Goal: Communication & Community: Ask a question

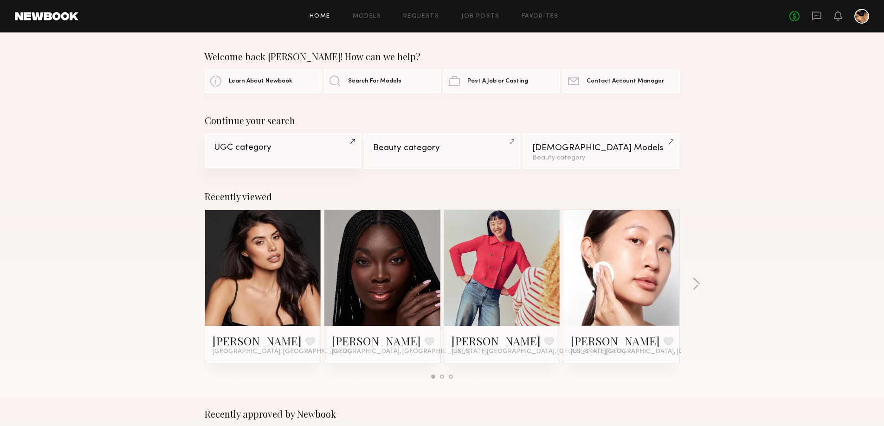
click at [263, 152] on div "UGC category" at bounding box center [283, 147] width 138 height 9
click at [417, 151] on div "Beauty category" at bounding box center [442, 147] width 138 height 9
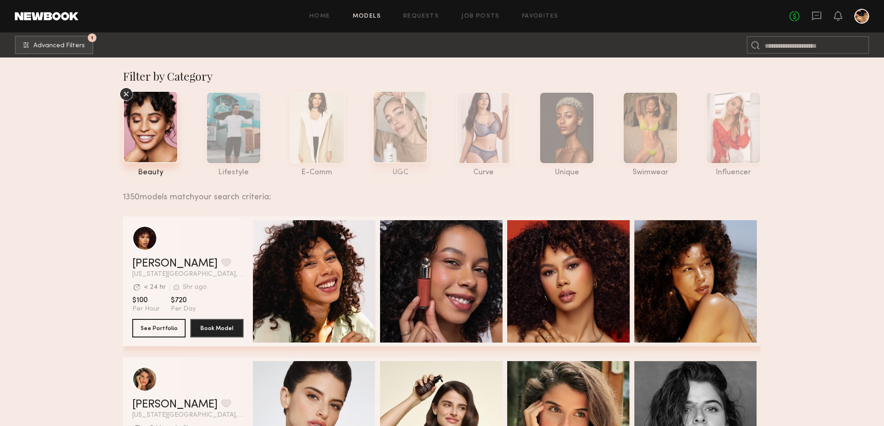
click at [402, 125] on div at bounding box center [399, 127] width 55 height 72
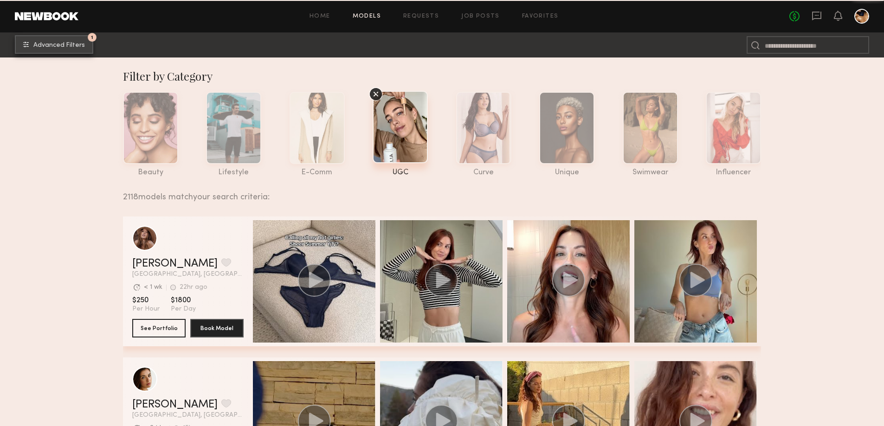
click at [60, 43] on span "Advanced Filters" at bounding box center [58, 45] width 51 height 6
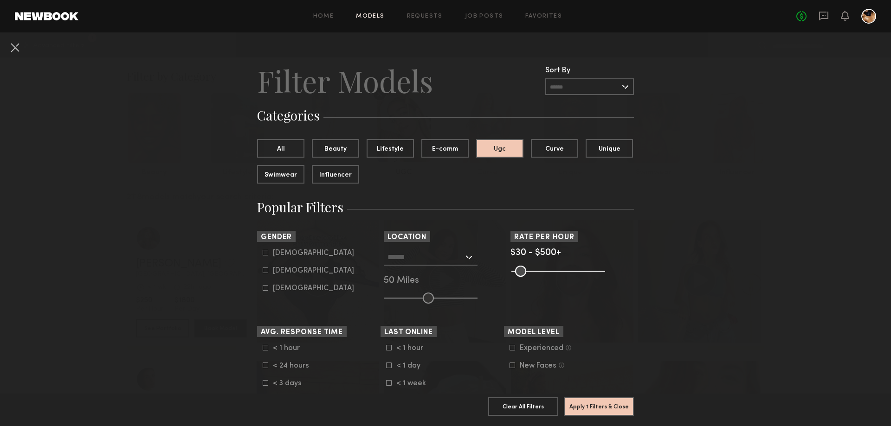
click at [267, 270] on label "Female" at bounding box center [308, 271] width 91 height 6
type input "**"
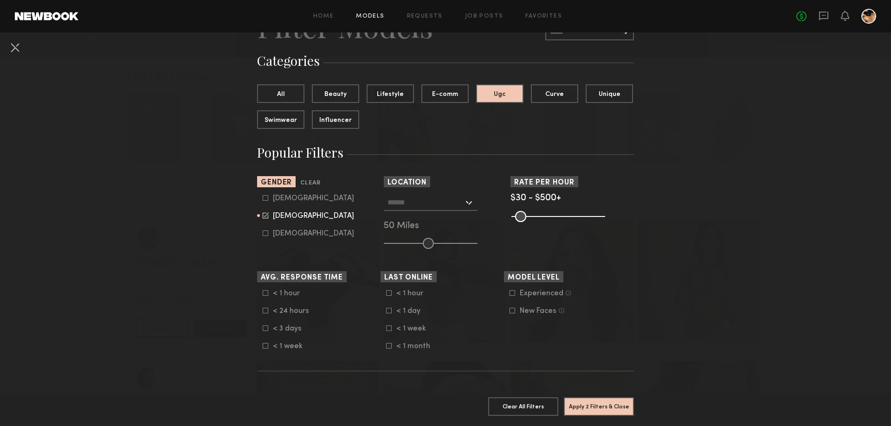
scroll to position [93, 0]
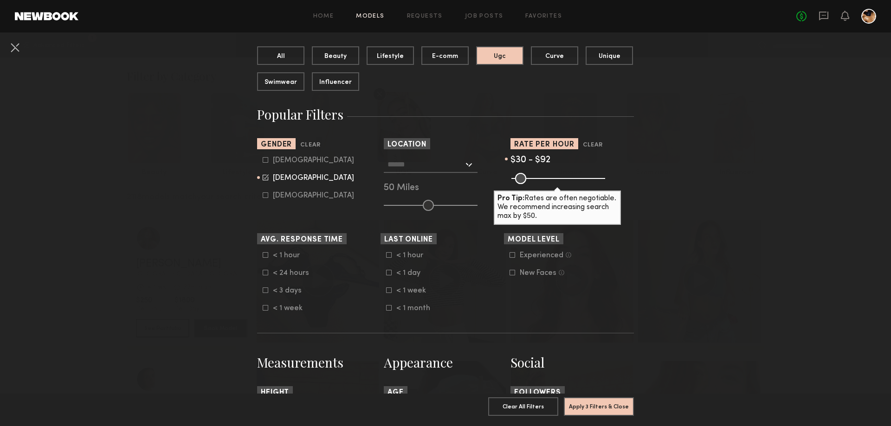
drag, startPoint x: 594, startPoint y: 177, endPoint x: 524, endPoint y: 179, distance: 69.6
click at [524, 179] on input "range" at bounding box center [558, 178] width 94 height 11
drag, startPoint x: 526, startPoint y: 175, endPoint x: 534, endPoint y: 175, distance: 8.8
type input "***"
click at [534, 175] on input "range" at bounding box center [558, 178] width 94 height 11
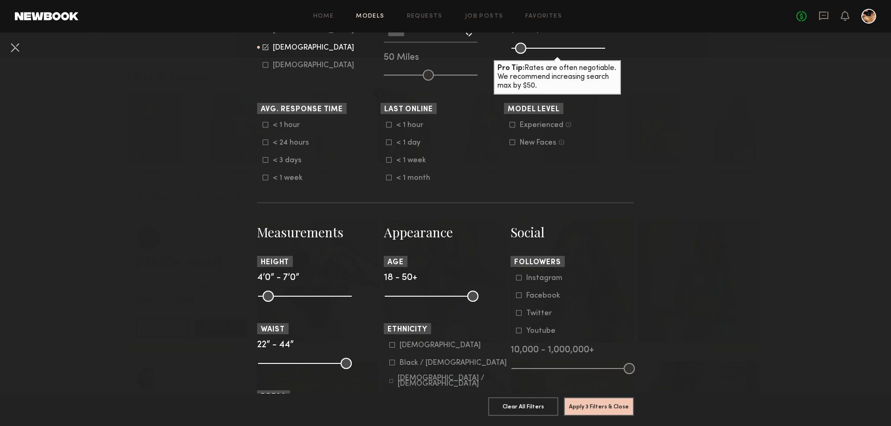
scroll to position [325, 0]
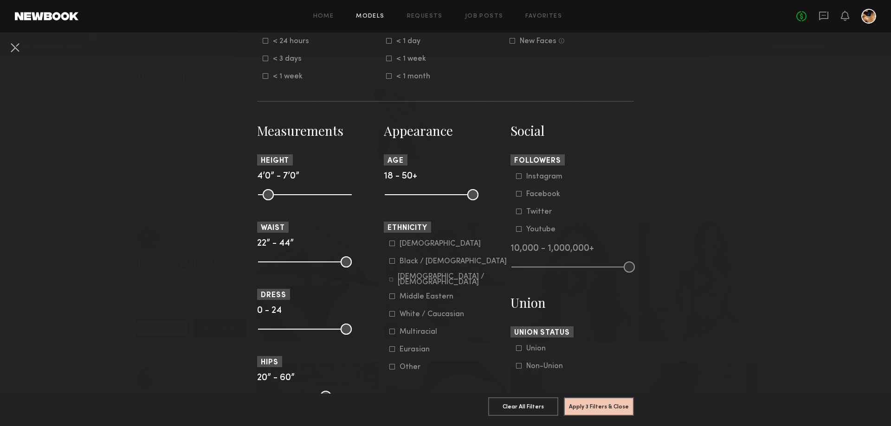
click at [516, 177] on icon at bounding box center [519, 176] width 6 height 6
drag, startPoint x: 624, startPoint y: 267, endPoint x: 559, endPoint y: 273, distance: 64.8
type input "*"
click at [559, 273] on input "range" at bounding box center [572, 267] width 123 height 11
click at [734, 266] on nb-browse-filters "Clear All Filter Models Filter Models Sort By Clear Rate LOW TO HIGH HIGH TO LO…" at bounding box center [445, 216] width 891 height 1017
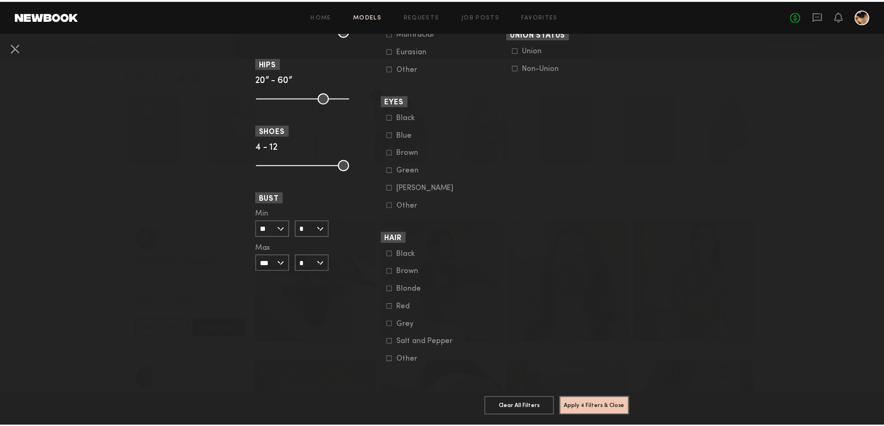
scroll to position [630, 0]
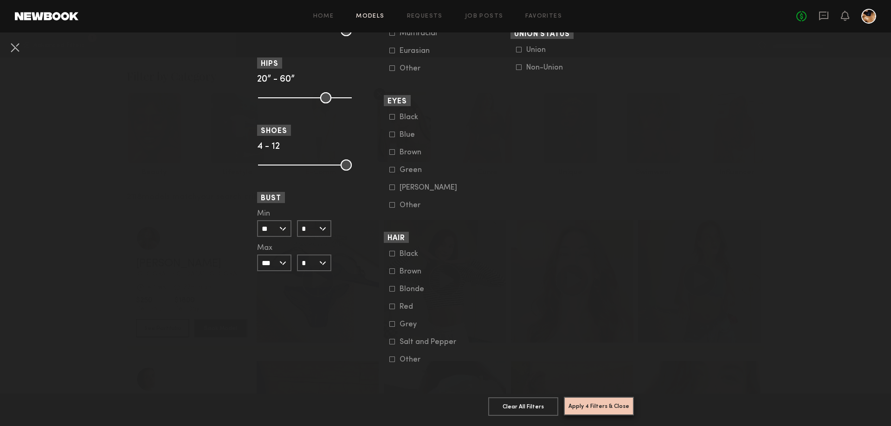
click at [603, 398] on button "Apply 4 Filters & Close" at bounding box center [599, 406] width 70 height 19
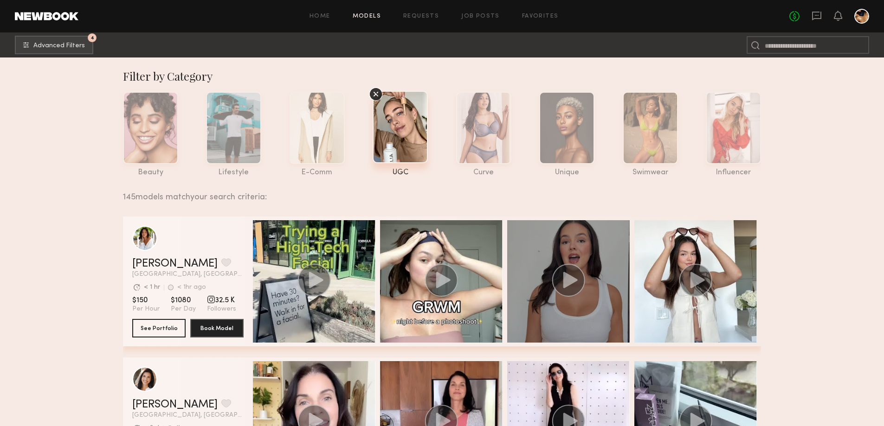
click at [571, 284] on icon "grid" at bounding box center [570, 280] width 14 height 16
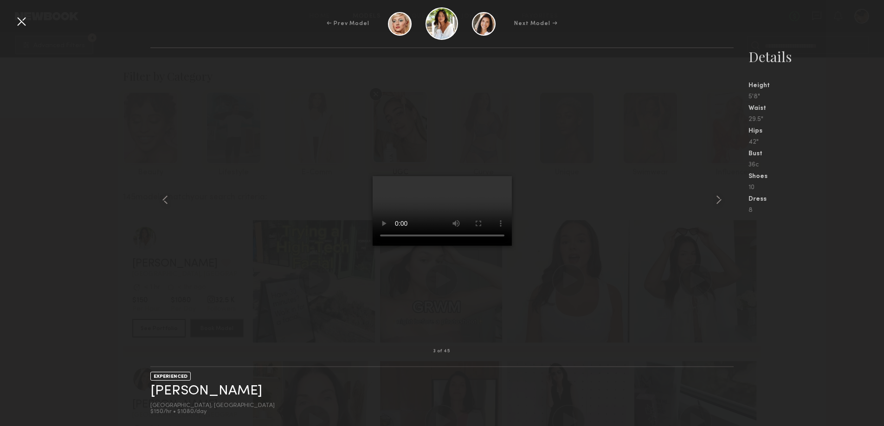
click at [544, 182] on div at bounding box center [441, 200] width 583 height 274
click at [250, 209] on div at bounding box center [441, 200] width 583 height 274
click at [22, 19] on div at bounding box center [21, 21] width 15 height 15
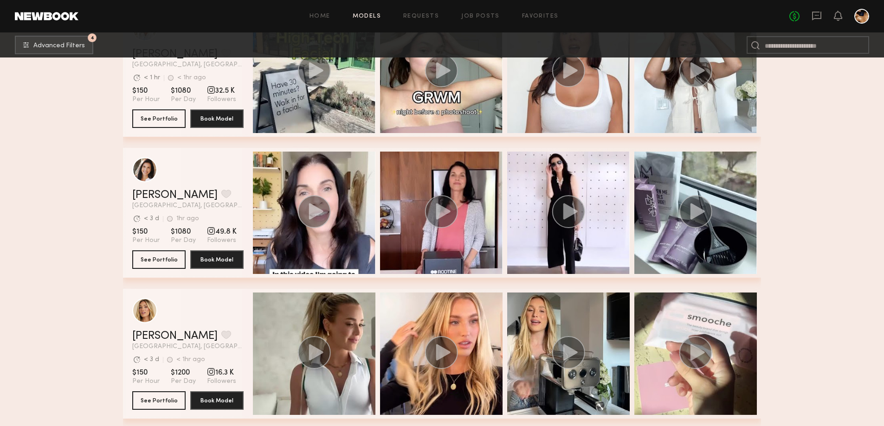
scroll to position [278, 0]
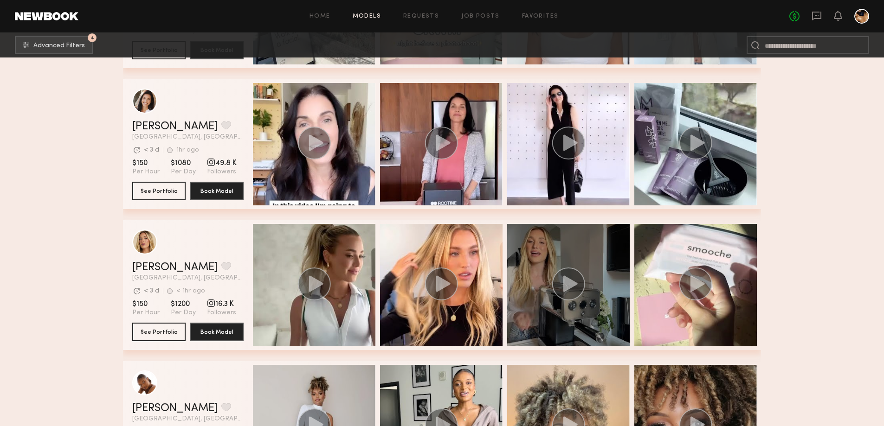
click at [549, 310] on div "grid" at bounding box center [568, 285] width 122 height 122
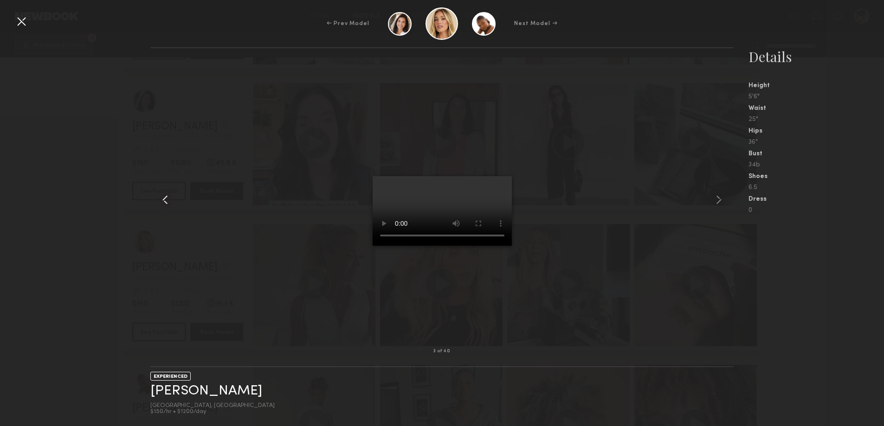
click at [173, 139] on div at bounding box center [161, 200] width 23 height 274
click at [20, 20] on div at bounding box center [21, 21] width 15 height 15
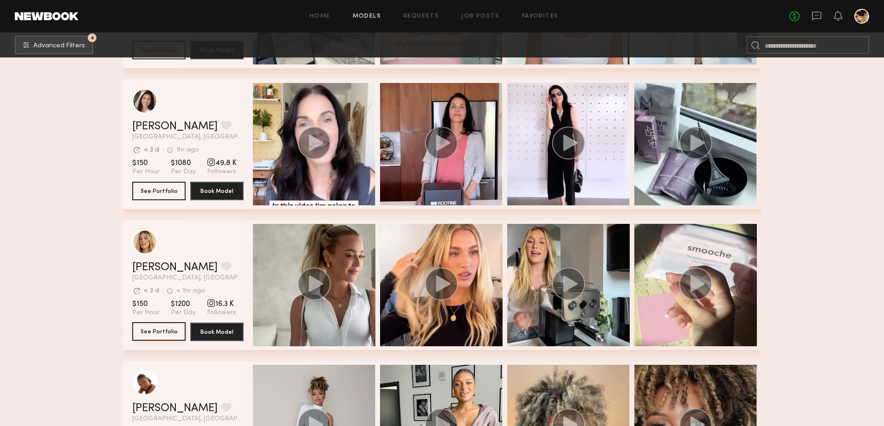
click at [156, 340] on button "See Portfolio" at bounding box center [158, 331] width 53 height 19
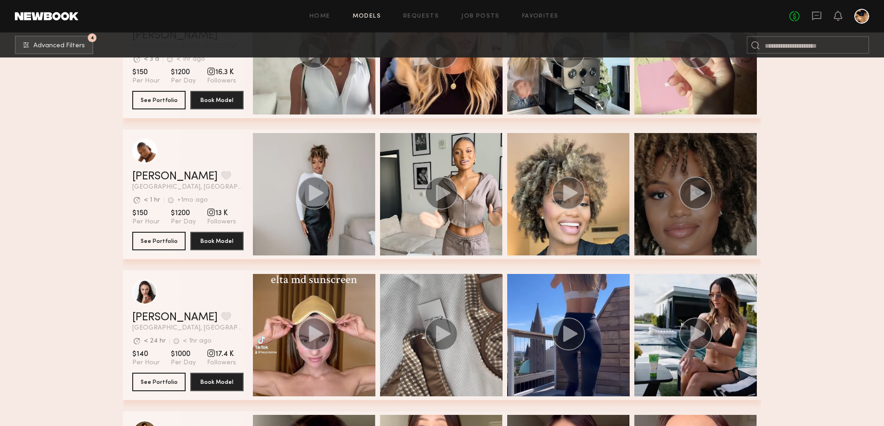
click at [686, 192] on circle "grid" at bounding box center [695, 193] width 33 height 33
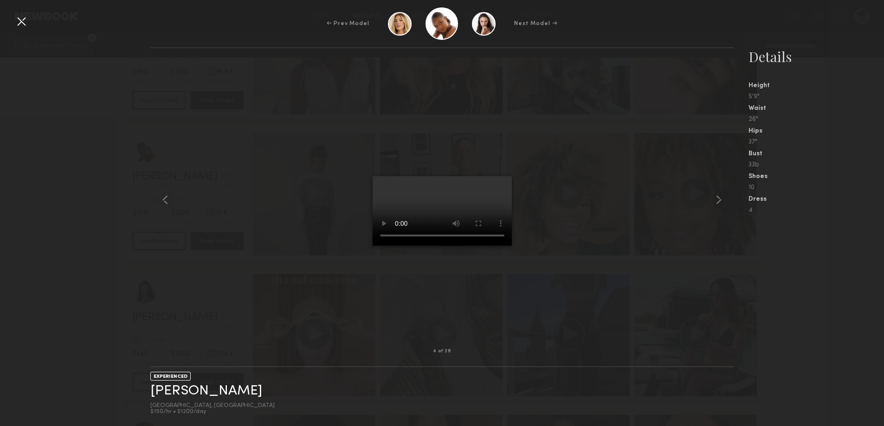
click at [816, 296] on nb-gallery-model-stats "Details Height 5'9" Waist 26" Hips 37" Bust 33b Shoes 10 Dress 4" at bounding box center [808, 236] width 150 height 379
click at [20, 19] on div at bounding box center [21, 21] width 15 height 15
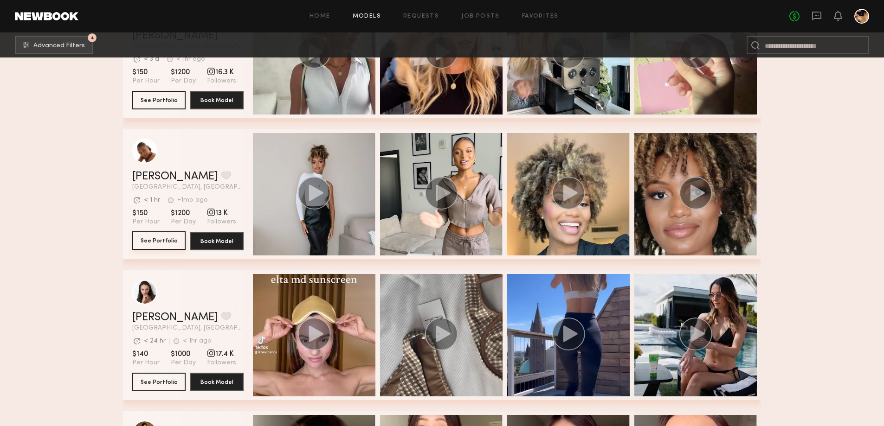
click at [152, 245] on button "See Portfolio" at bounding box center [158, 240] width 53 height 19
click at [167, 244] on button "See Portfolio" at bounding box center [158, 240] width 53 height 19
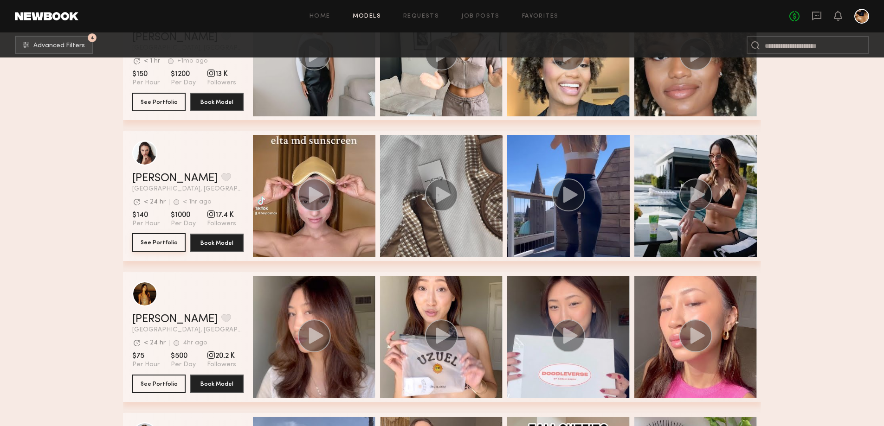
click at [154, 241] on button "See Portfolio" at bounding box center [158, 242] width 53 height 19
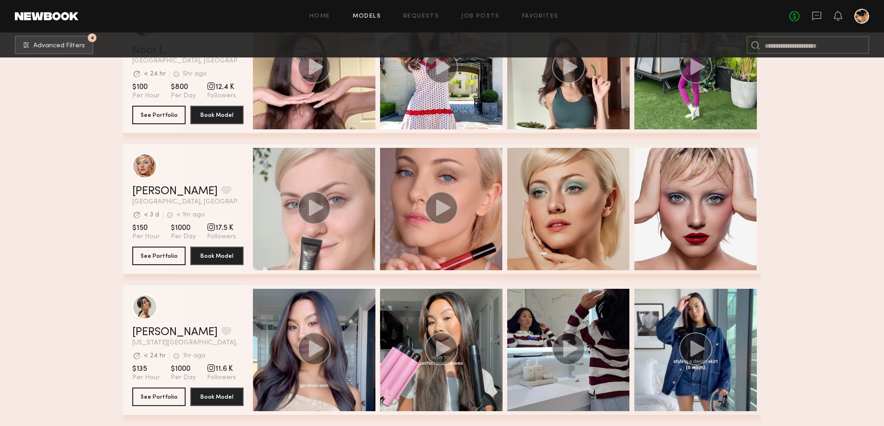
scroll to position [1762, 0]
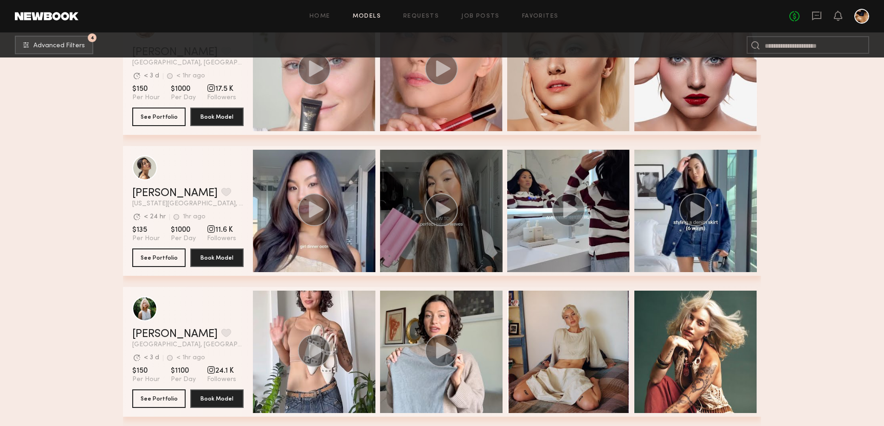
click at [451, 236] on div "grid" at bounding box center [441, 211] width 122 height 122
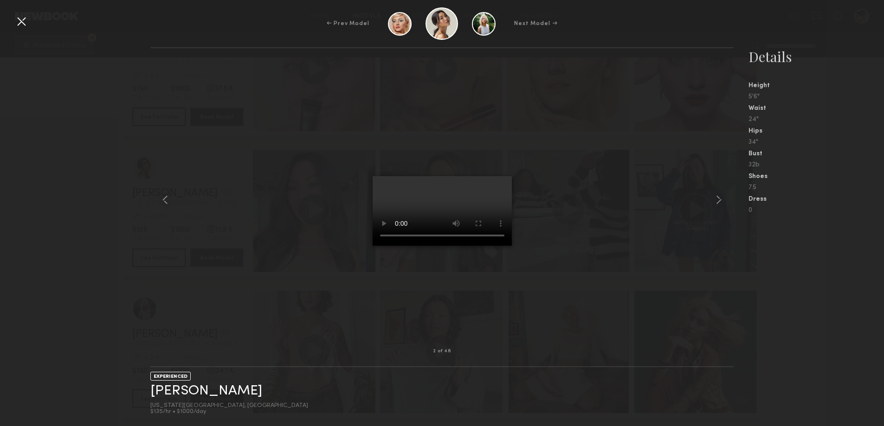
click at [22, 19] on div at bounding box center [21, 21] width 15 height 15
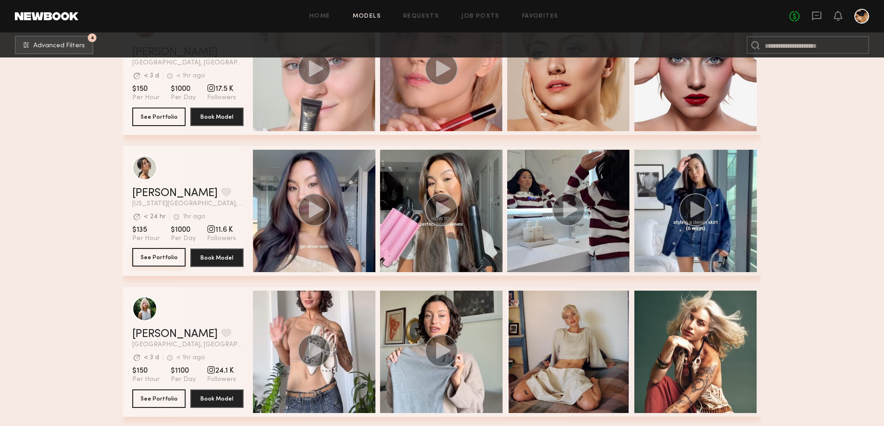
click at [165, 264] on button "See Portfolio" at bounding box center [158, 257] width 53 height 19
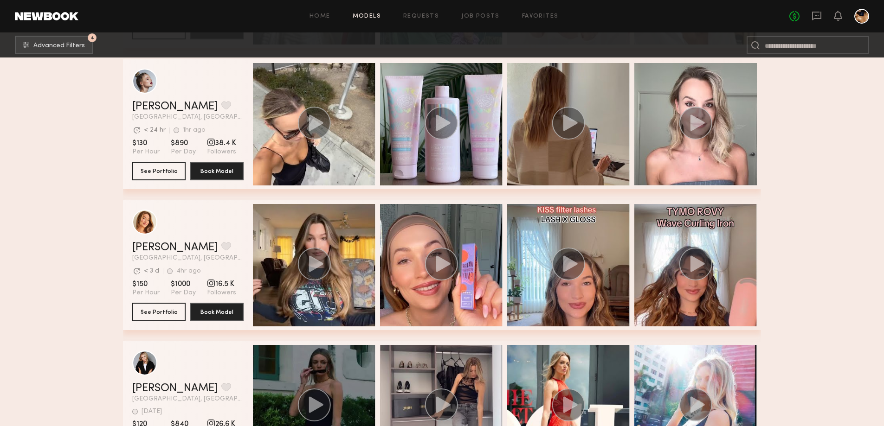
scroll to position [2273, 0]
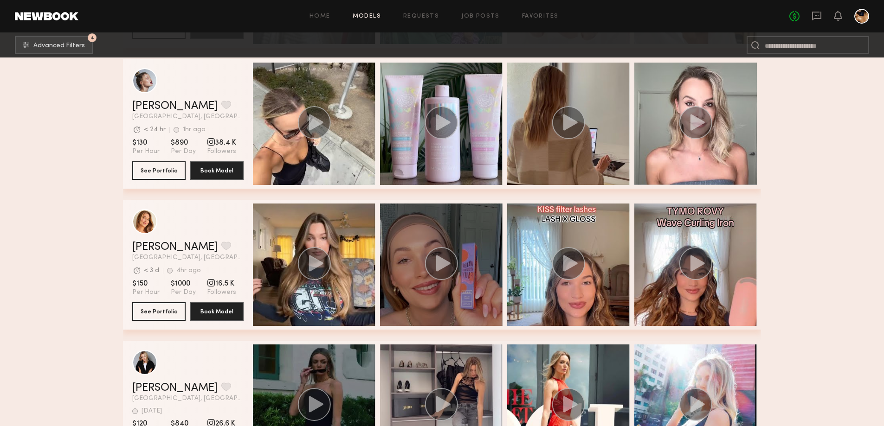
click at [436, 262] on icon "grid" at bounding box center [443, 263] width 14 height 16
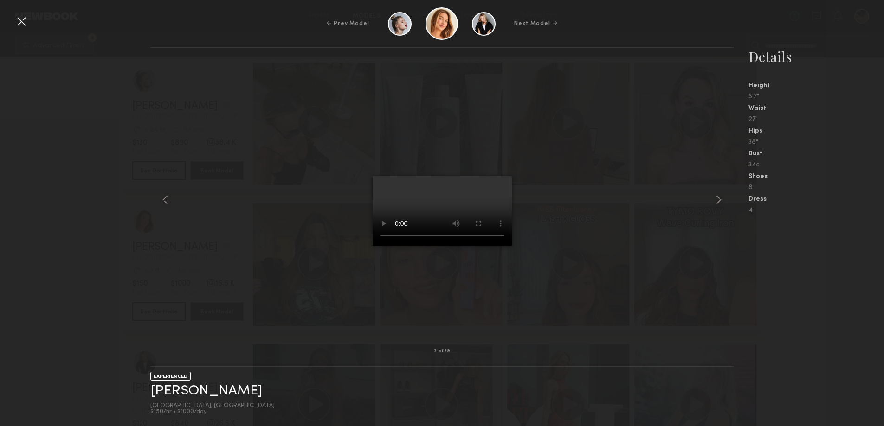
drag, startPoint x: 22, startPoint y: 21, endPoint x: 25, endPoint y: 27, distance: 6.6
click at [22, 21] on div at bounding box center [21, 21] width 15 height 15
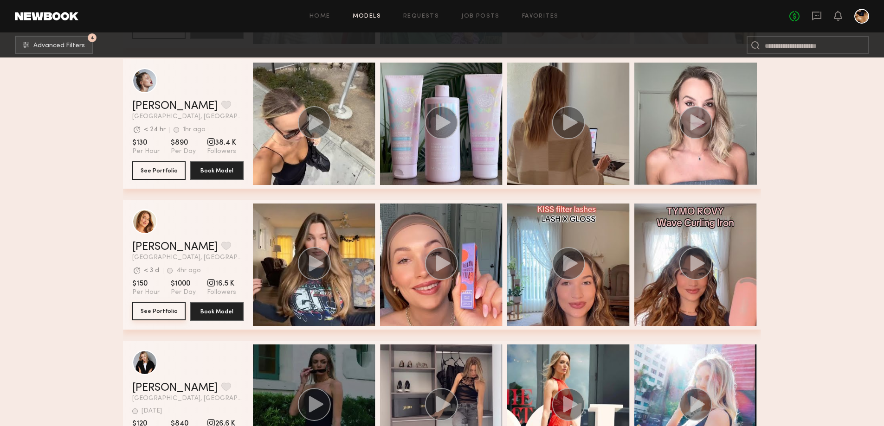
click at [159, 319] on button "See Portfolio" at bounding box center [158, 311] width 53 height 19
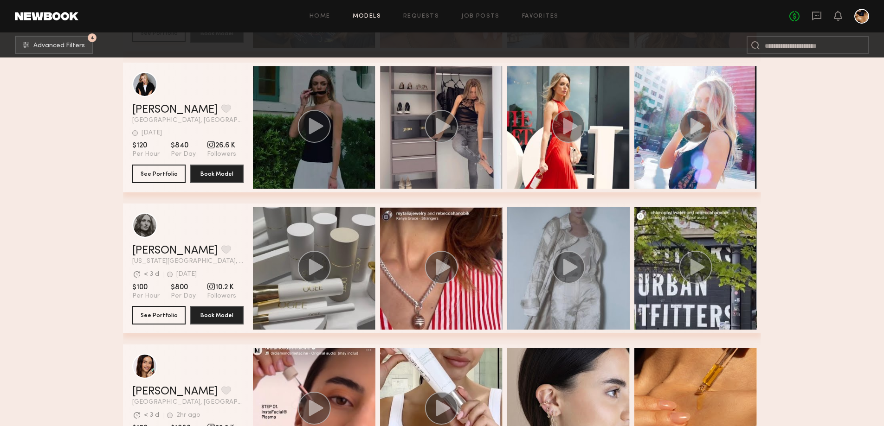
scroll to position [2690, 0]
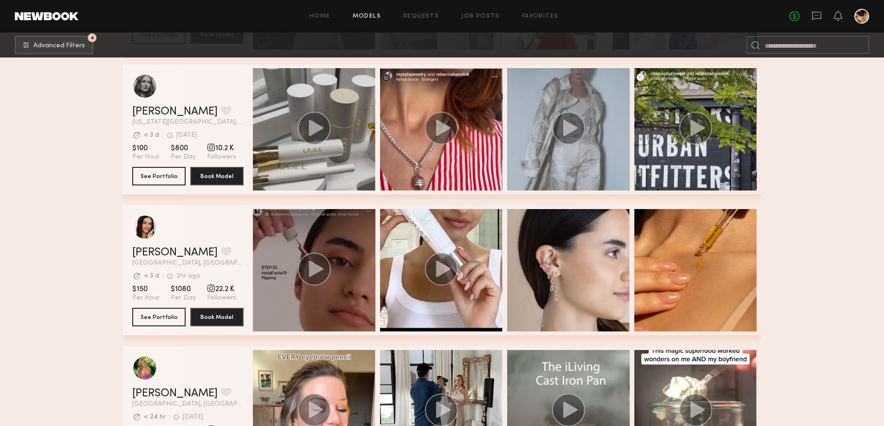
click at [319, 284] on circle "grid" at bounding box center [314, 269] width 33 height 33
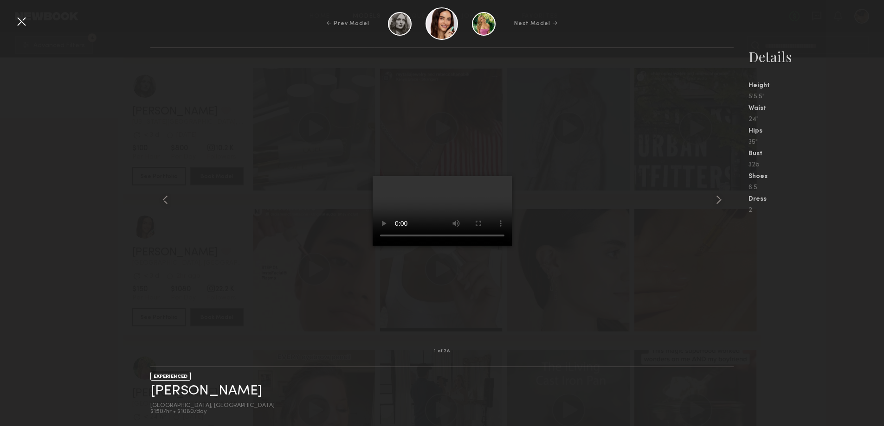
click at [22, 24] on div at bounding box center [21, 21] width 15 height 15
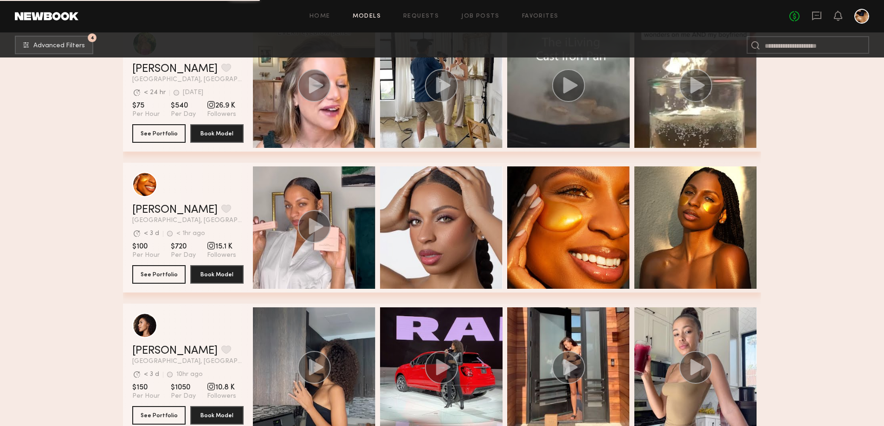
scroll to position [3154, 0]
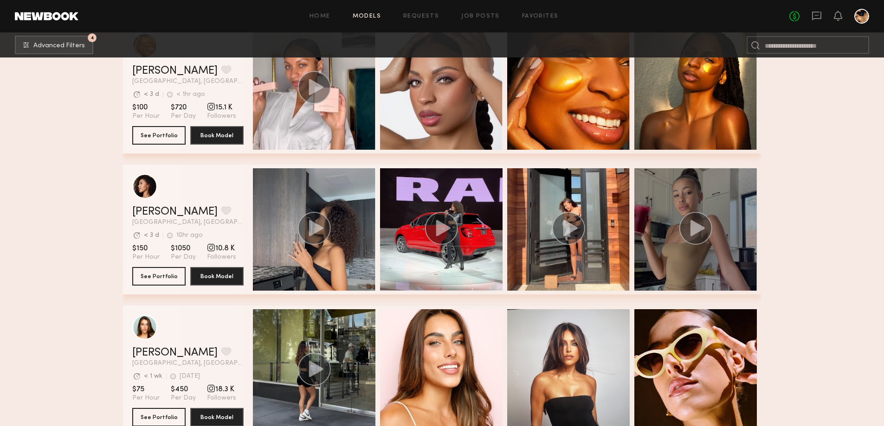
click at [692, 232] on icon "grid" at bounding box center [697, 228] width 14 height 16
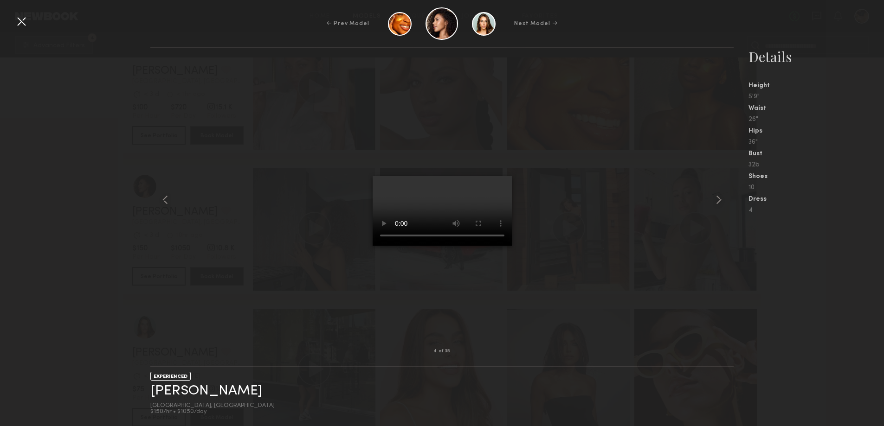
click at [22, 22] on div at bounding box center [21, 21] width 15 height 15
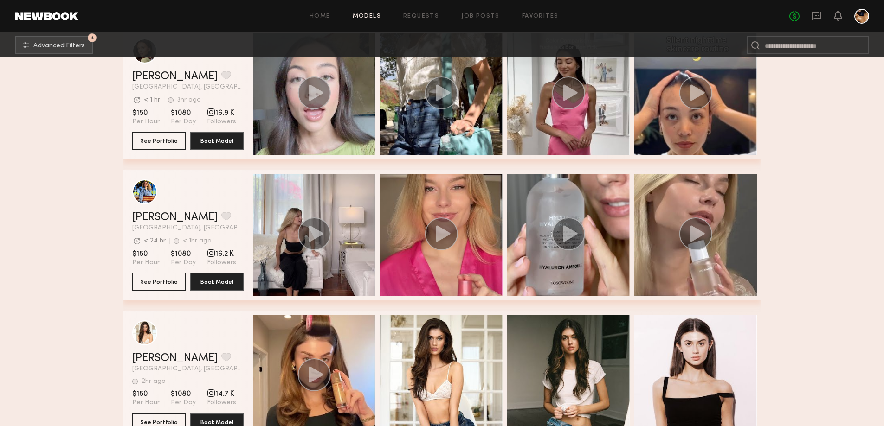
scroll to position [3757, 0]
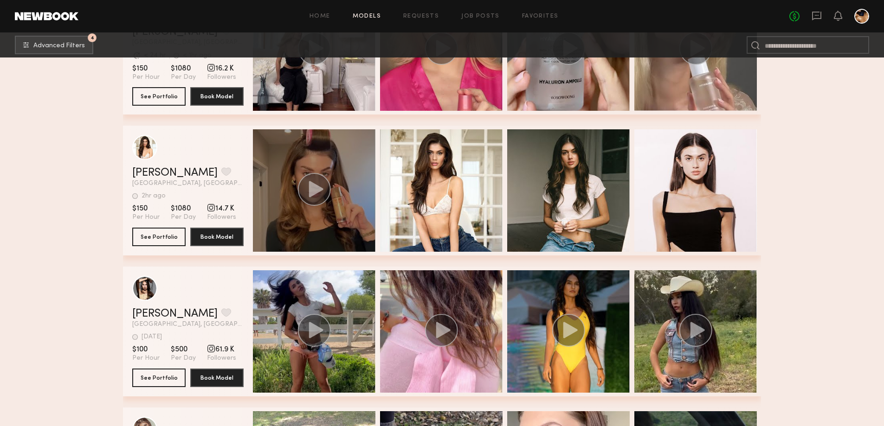
click at [319, 198] on circle "grid" at bounding box center [314, 189] width 33 height 33
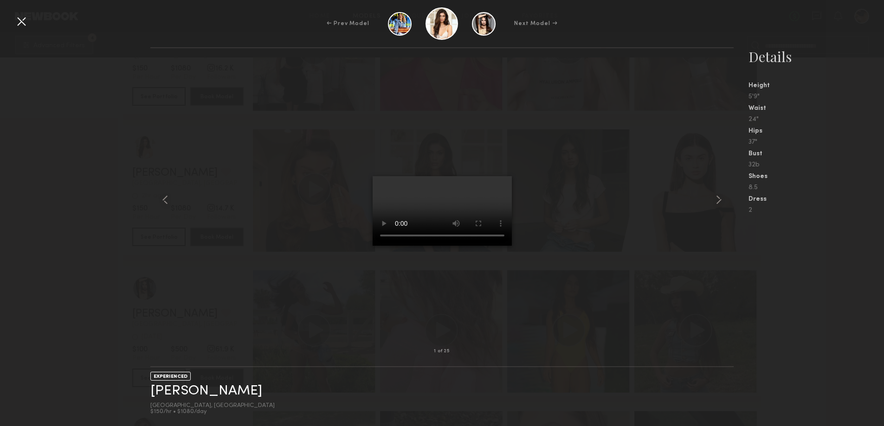
click at [780, 327] on nb-gallery-model-stats "Details Height 5'9" Waist 24" Hips 37" Bust 32b Shoes 8.5 Dress 2" at bounding box center [808, 236] width 150 height 379
click at [26, 17] on div at bounding box center [21, 21] width 15 height 15
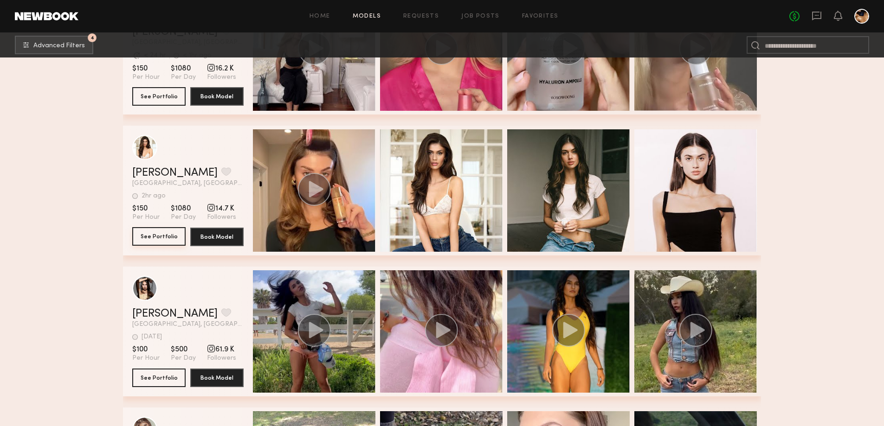
click at [164, 240] on button "See Portfolio" at bounding box center [158, 236] width 53 height 19
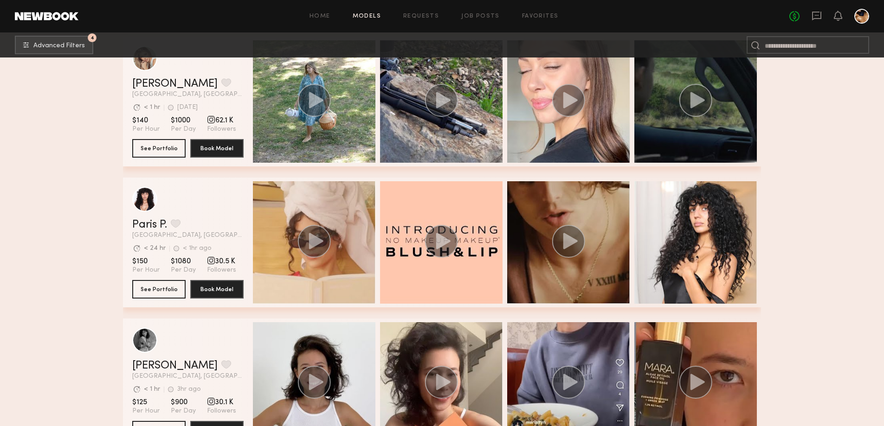
scroll to position [4267, 0]
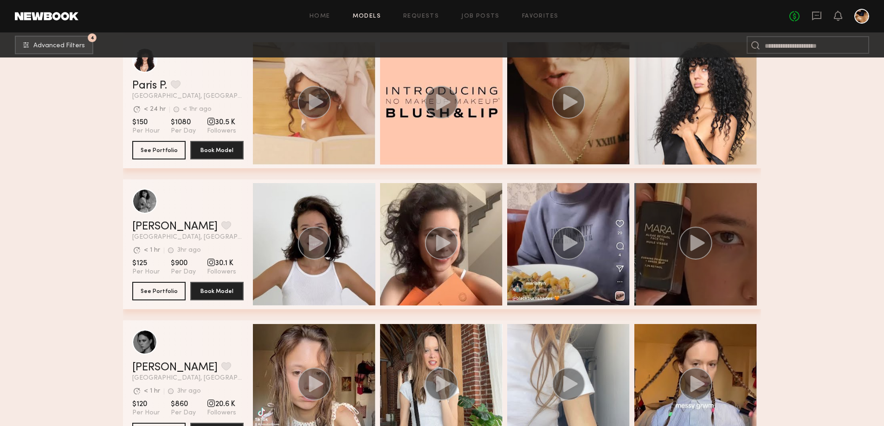
click at [695, 248] on icon "grid" at bounding box center [697, 243] width 14 height 16
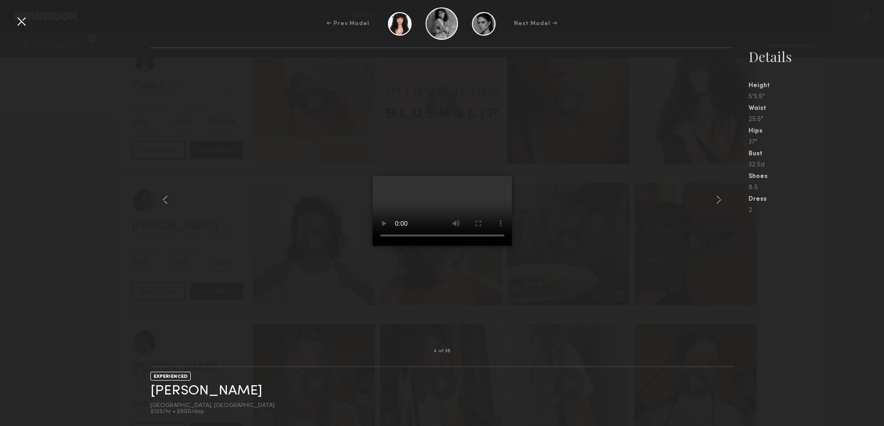
click at [21, 21] on div at bounding box center [21, 21] width 15 height 15
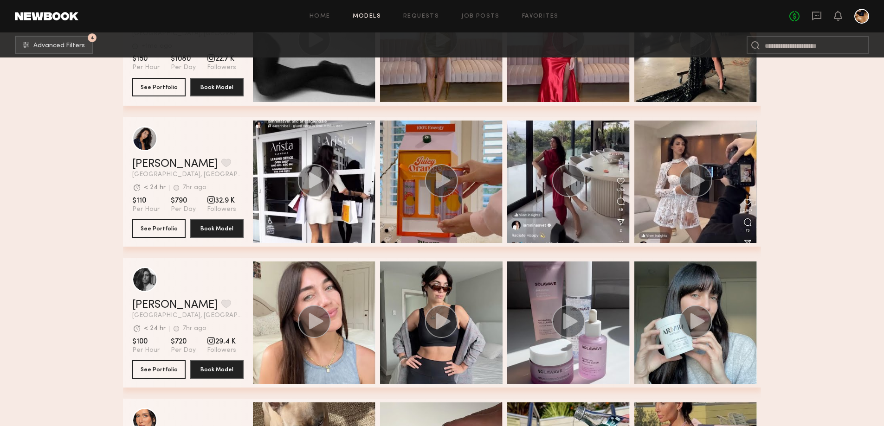
scroll to position [4986, 0]
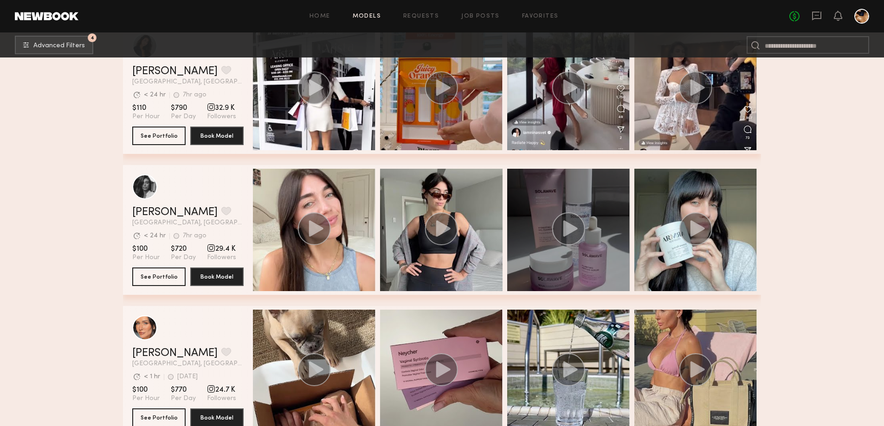
click at [577, 231] on icon "grid" at bounding box center [570, 228] width 14 height 16
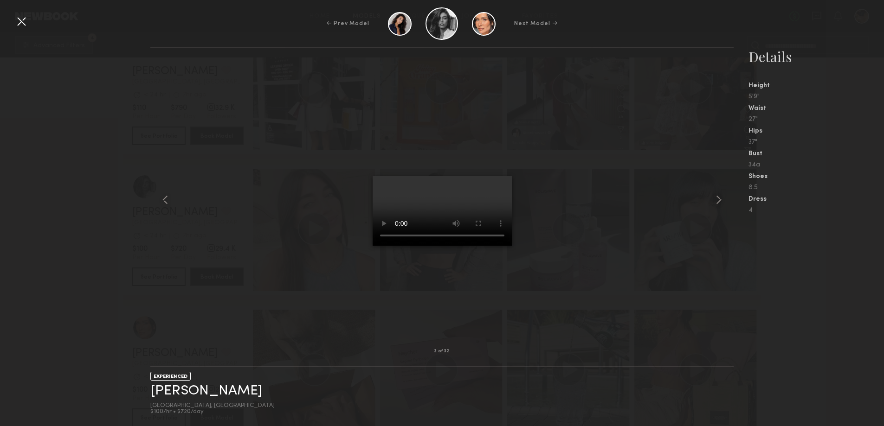
drag, startPoint x: 24, startPoint y: 18, endPoint x: 33, endPoint y: 40, distance: 24.7
click at [23, 18] on div at bounding box center [21, 21] width 15 height 15
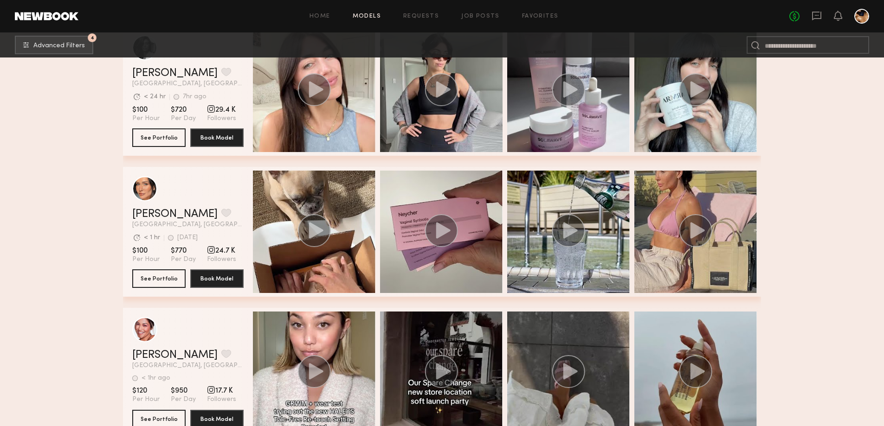
scroll to position [5265, 0]
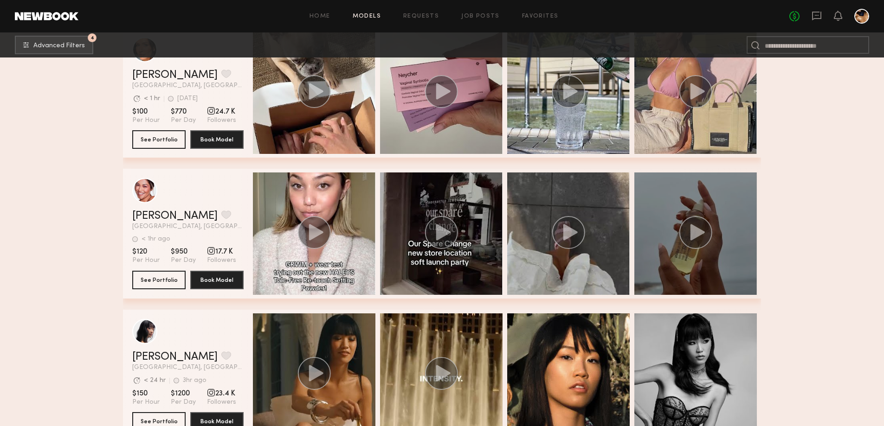
click at [687, 231] on circle "grid" at bounding box center [695, 232] width 33 height 33
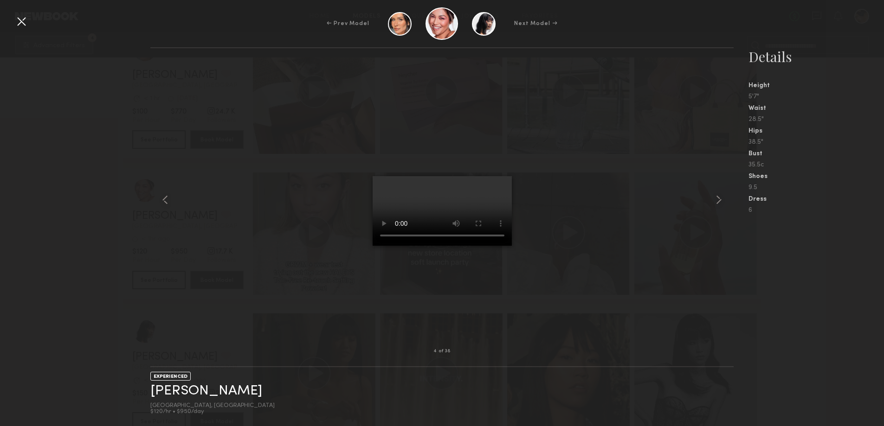
click at [19, 22] on div at bounding box center [21, 21] width 15 height 15
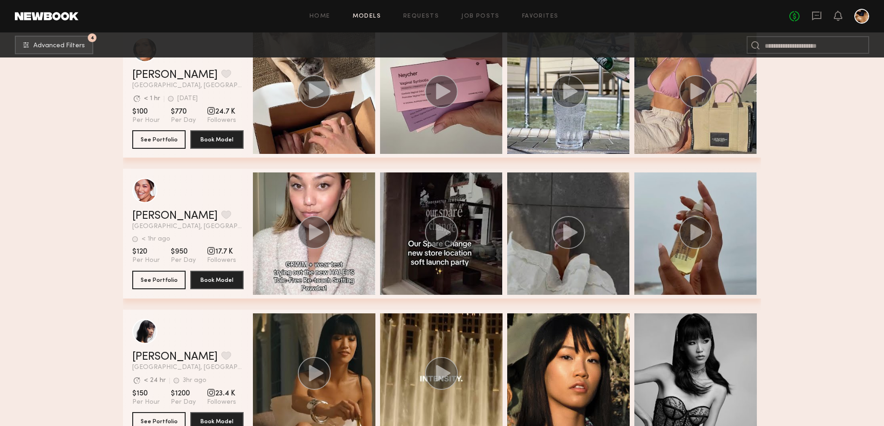
scroll to position [5404, 0]
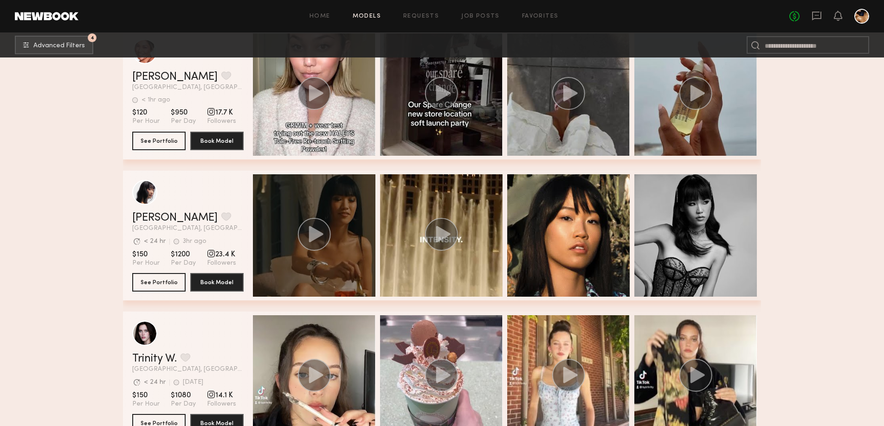
click at [311, 238] on icon "grid" at bounding box center [316, 234] width 14 height 16
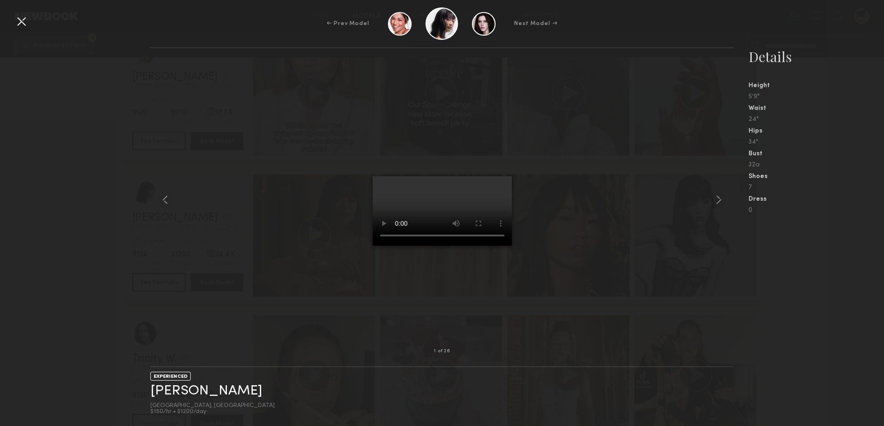
click at [760, 308] on nb-gallery-model-stats "Details Height 5'9" Waist 24" Hips 34" Bust 32a Shoes 7 Dress 0" at bounding box center [808, 236] width 150 height 379
click at [19, 20] on div at bounding box center [21, 21] width 15 height 15
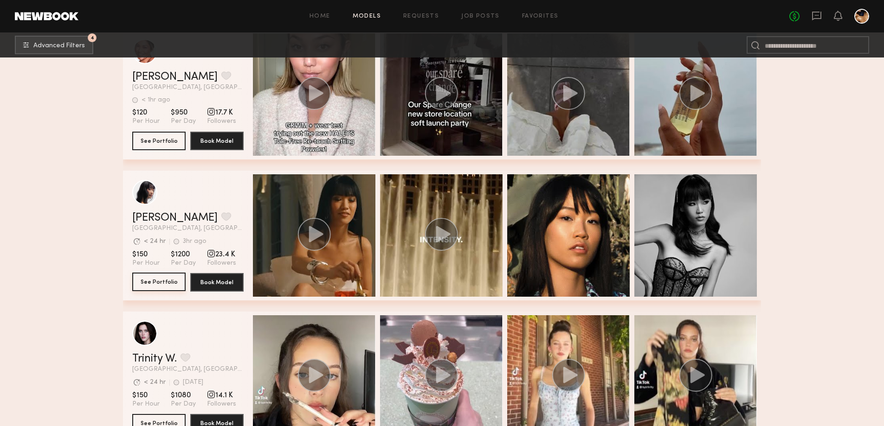
click at [154, 286] on button "See Portfolio" at bounding box center [158, 282] width 53 height 19
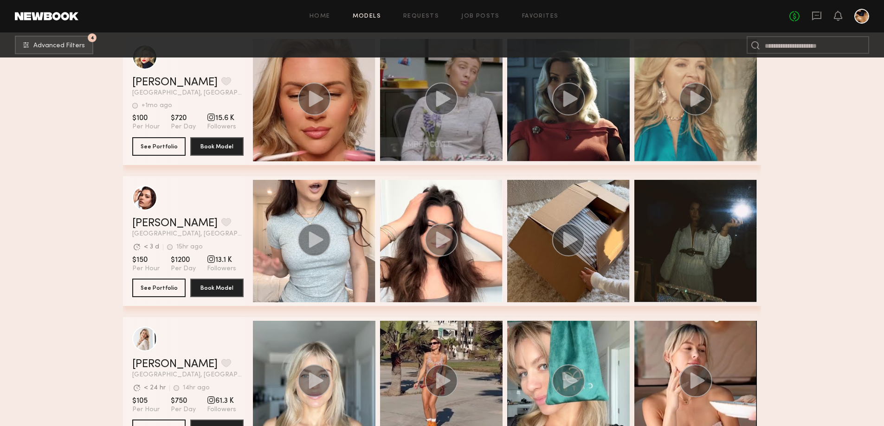
scroll to position [5868, 0]
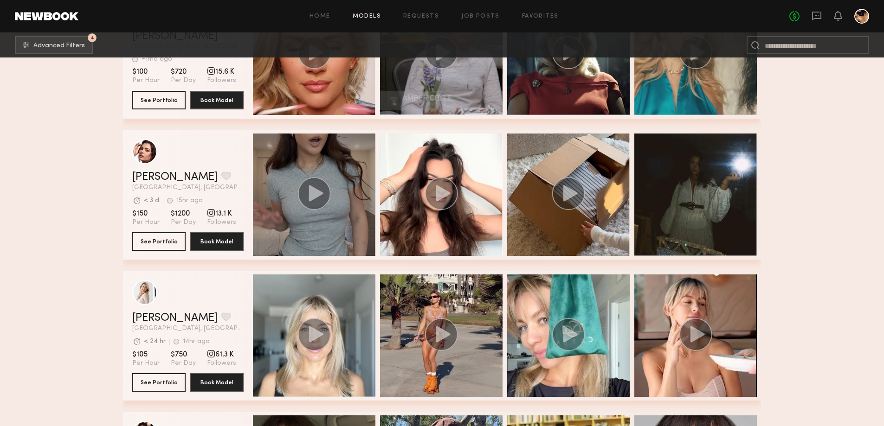
click at [315, 200] on icon "grid" at bounding box center [316, 193] width 14 height 16
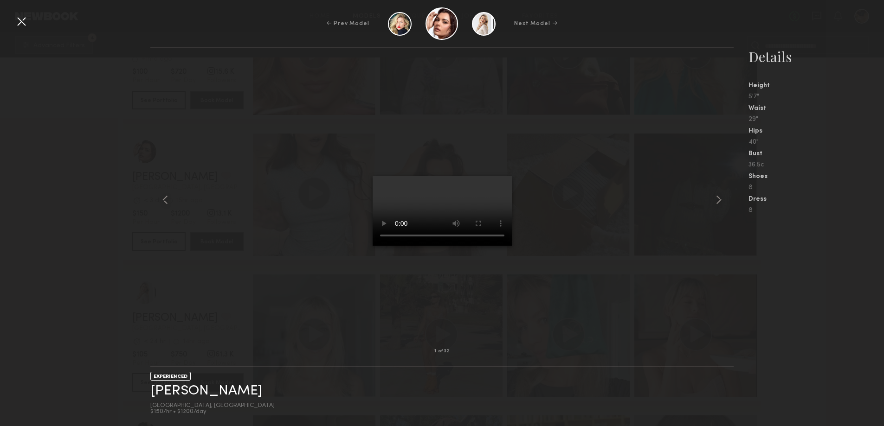
click at [814, 270] on nb-gallery-model-stats "Details Height 5'7" Waist 29" Hips 40" Bust 36.5c Shoes 8 Dress 8" at bounding box center [808, 236] width 150 height 379
click at [22, 18] on div at bounding box center [21, 21] width 15 height 15
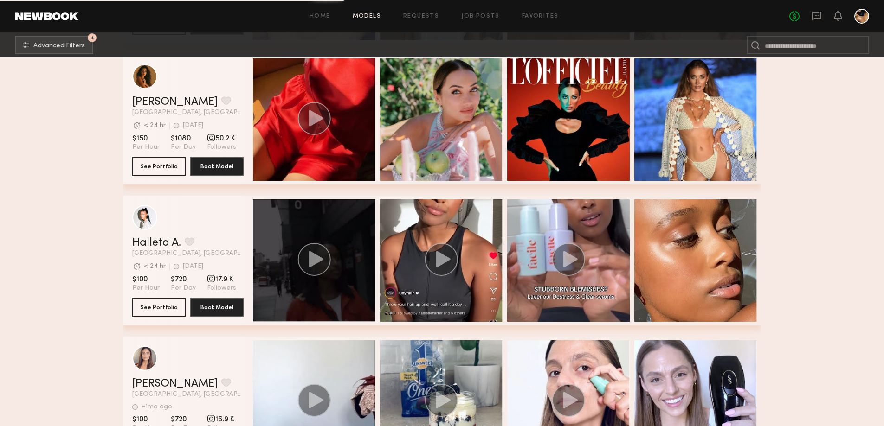
scroll to position [6586, 0]
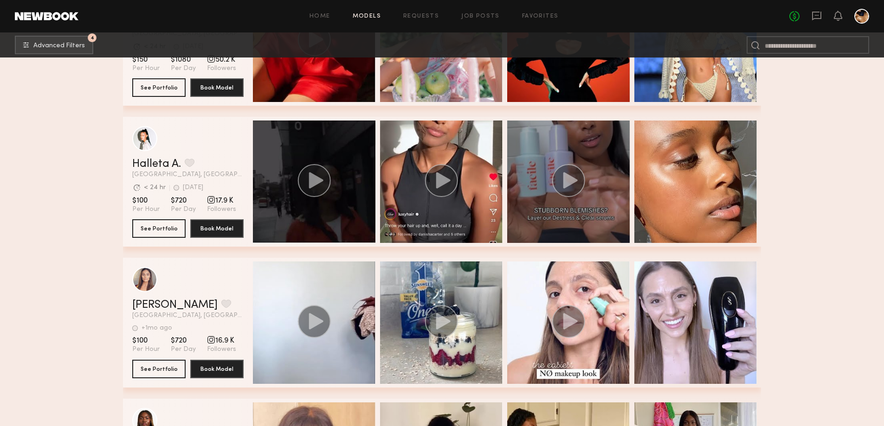
click at [567, 186] on icon "grid" at bounding box center [570, 180] width 14 height 16
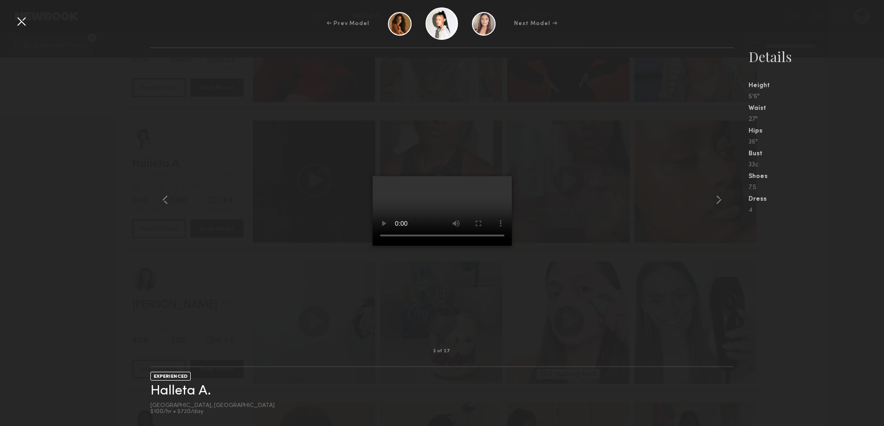
click at [806, 256] on nb-gallery-model-stats "Details Height 5'6" Waist 27" Hips 36" Bust 33c Shoes 7.5 Dress 4" at bounding box center [808, 236] width 150 height 379
click at [88, 294] on div "3 of 27 EXPERIENCED Halleta A. Los Angeles, CA $100/hr • $720/day Details Heigh…" at bounding box center [442, 236] width 884 height 379
click at [18, 15] on div at bounding box center [21, 21] width 15 height 15
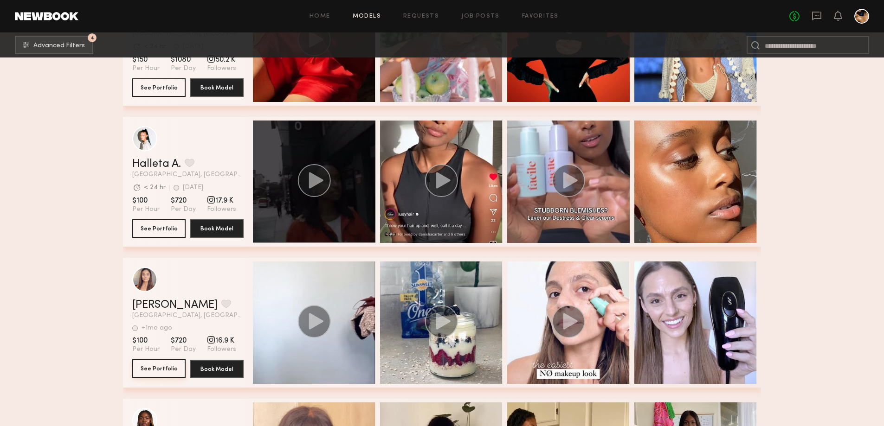
click at [162, 375] on button "See Portfolio" at bounding box center [158, 368] width 53 height 19
click at [165, 231] on button "See Portfolio" at bounding box center [158, 228] width 53 height 19
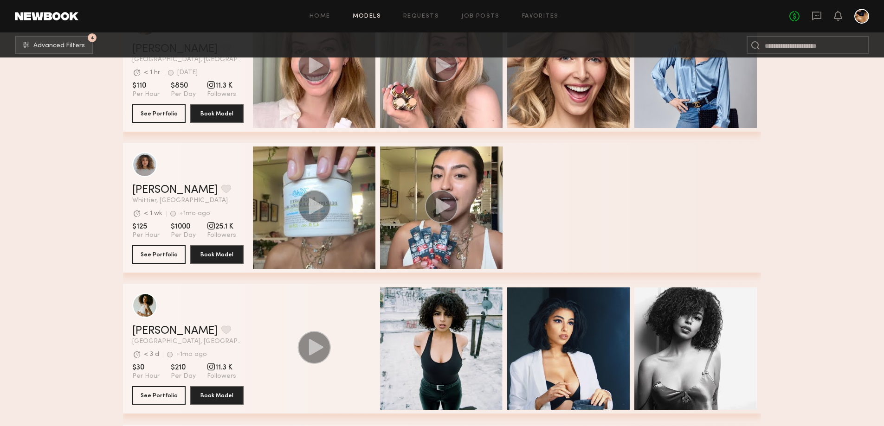
scroll to position [8719, 0]
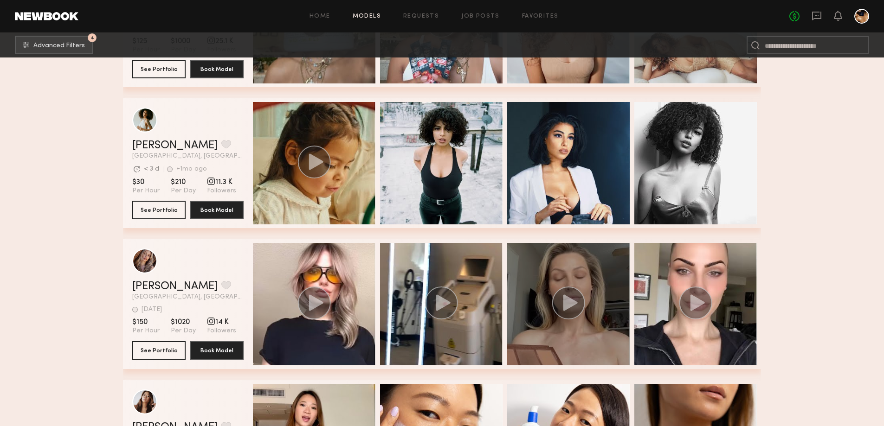
click at [571, 310] on icon "grid" at bounding box center [570, 303] width 14 height 16
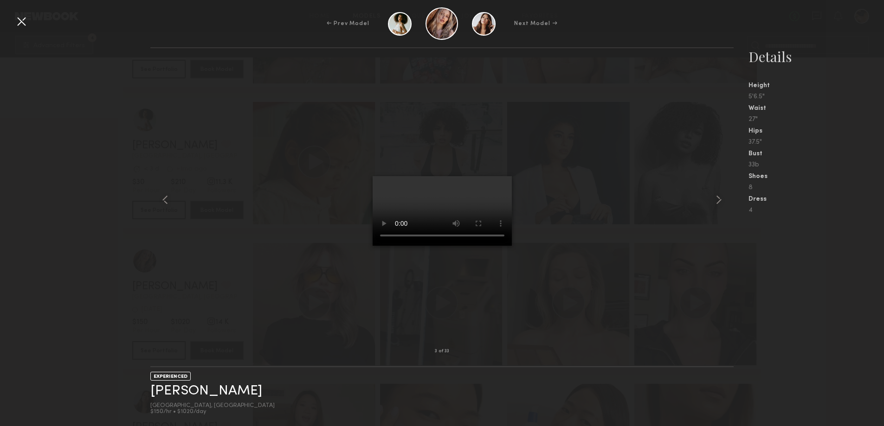
click at [18, 16] on div at bounding box center [21, 21] width 15 height 15
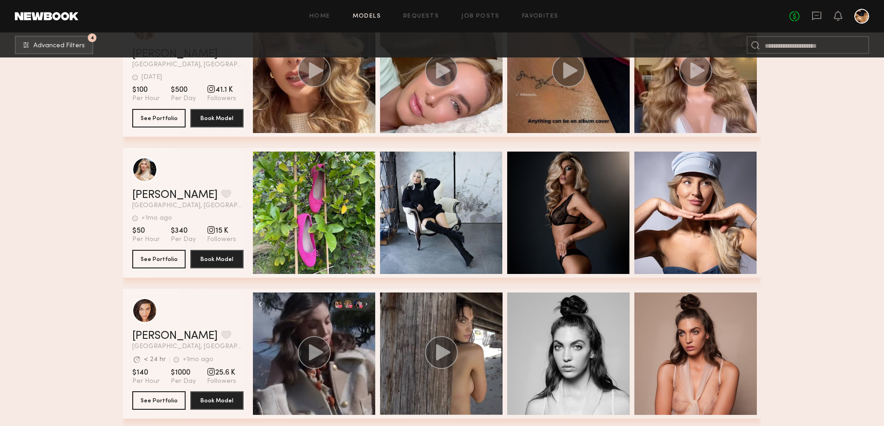
scroll to position [12012, 0]
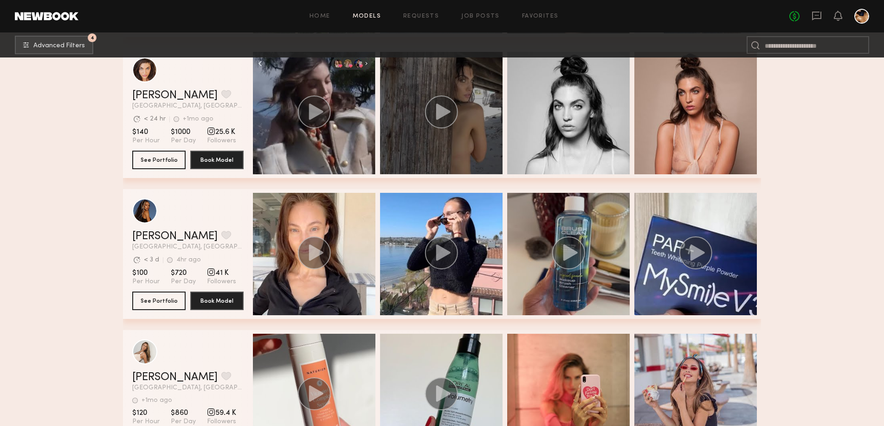
click at [429, 119] on circle "grid" at bounding box center [441, 112] width 33 height 33
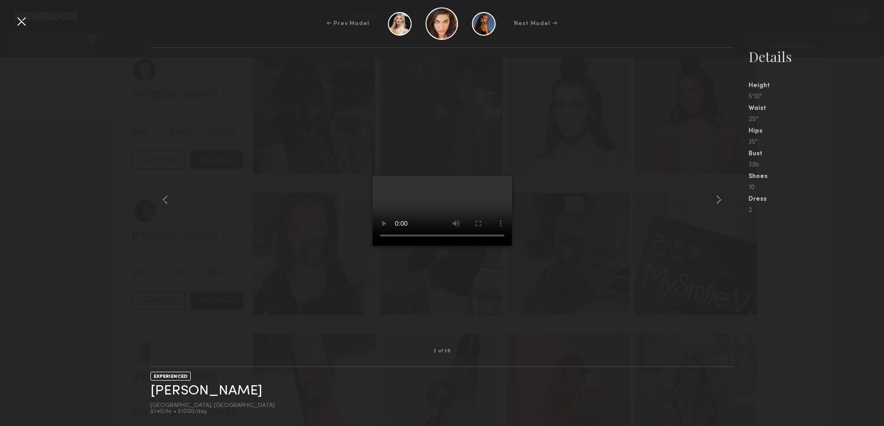
click at [21, 19] on div at bounding box center [21, 21] width 15 height 15
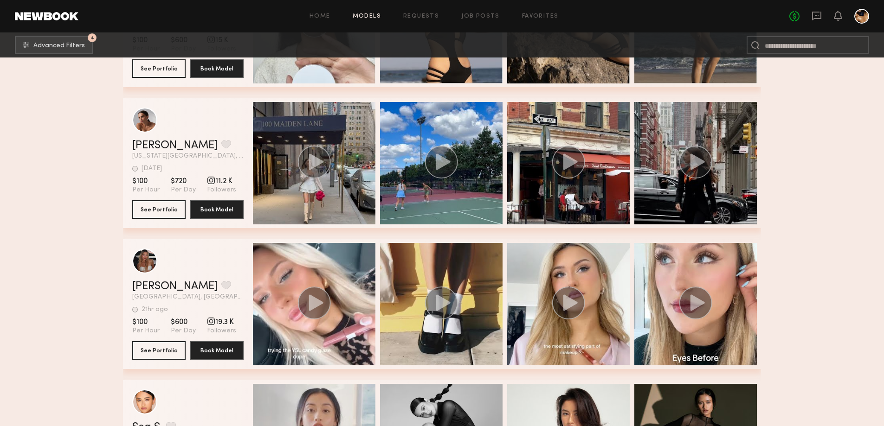
scroll to position [15673, 0]
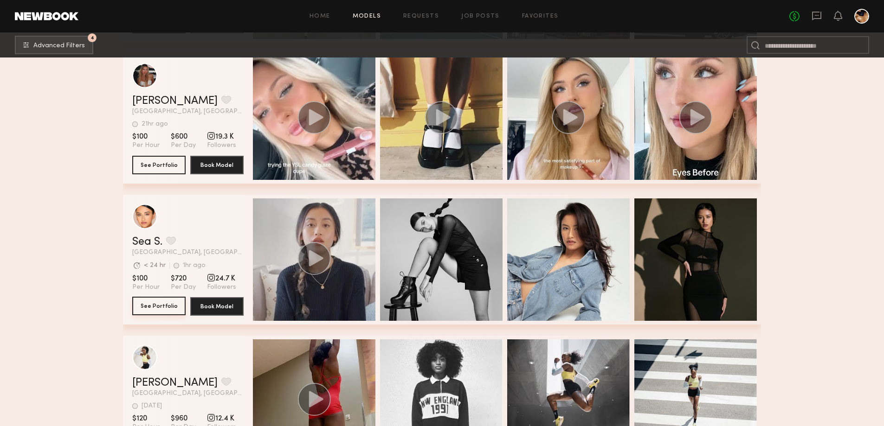
click at [148, 307] on button "See Portfolio" at bounding box center [158, 306] width 53 height 19
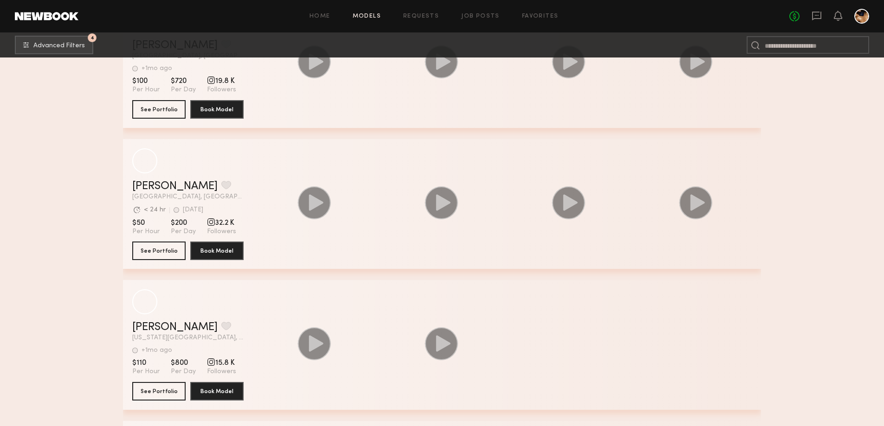
scroll to position [18454, 0]
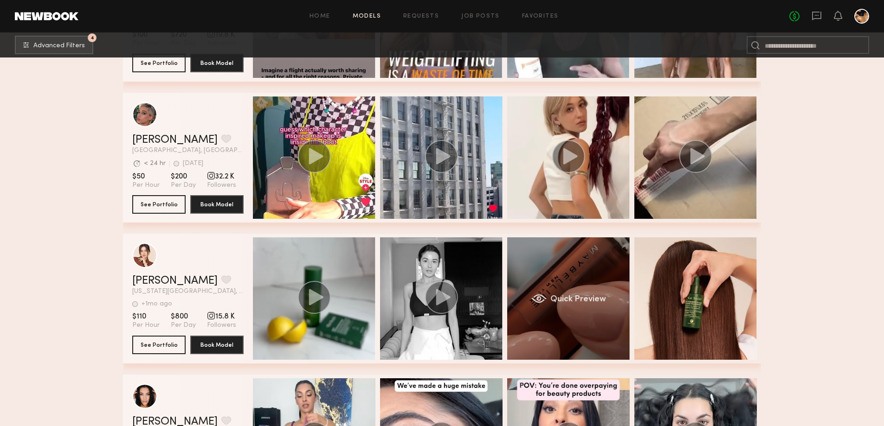
click at [559, 289] on div "Quick Preview" at bounding box center [568, 298] width 122 height 122
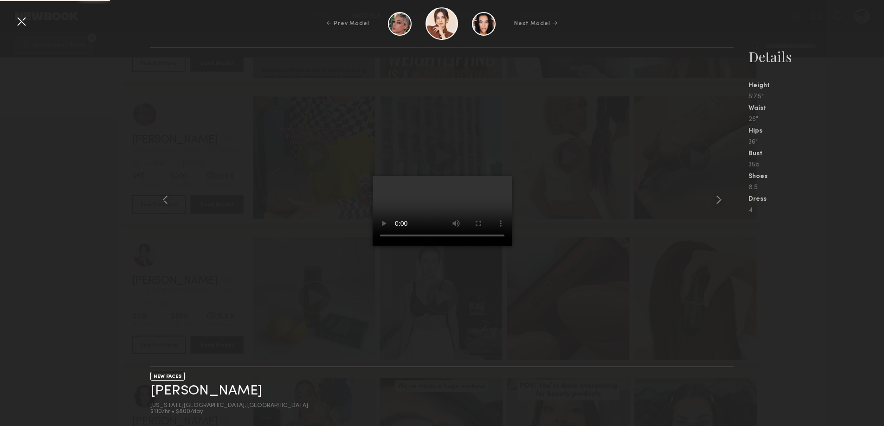
click at [443, 274] on div at bounding box center [441, 200] width 583 height 274
click at [25, 20] on div at bounding box center [21, 21] width 15 height 15
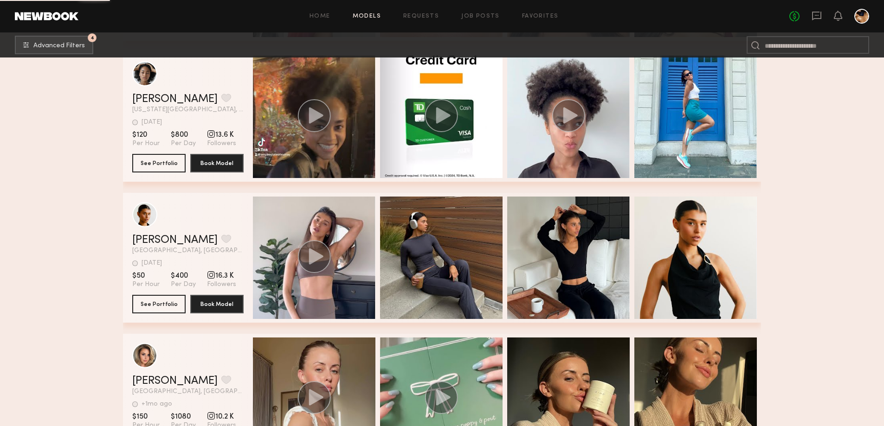
scroll to position [19103, 0]
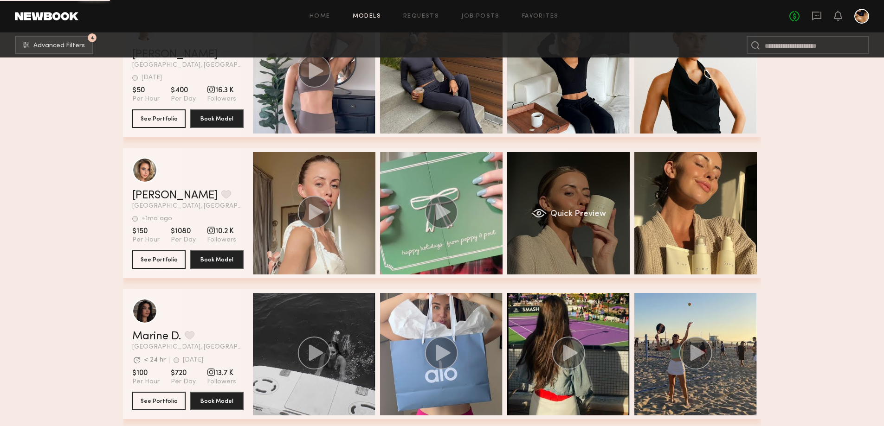
click at [594, 218] on span "Quick Preview" at bounding box center [578, 214] width 56 height 8
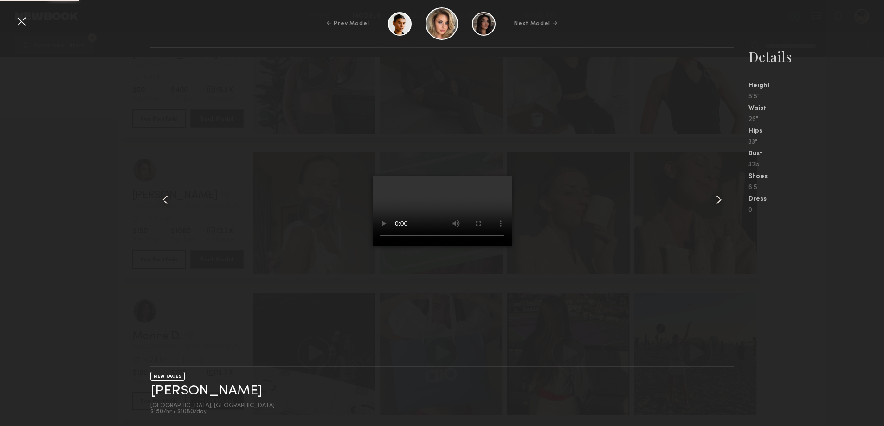
click at [449, 209] on video at bounding box center [441, 211] width 139 height 70
click at [598, 207] on div at bounding box center [441, 200] width 583 height 274
click at [24, 19] on div at bounding box center [21, 21] width 15 height 15
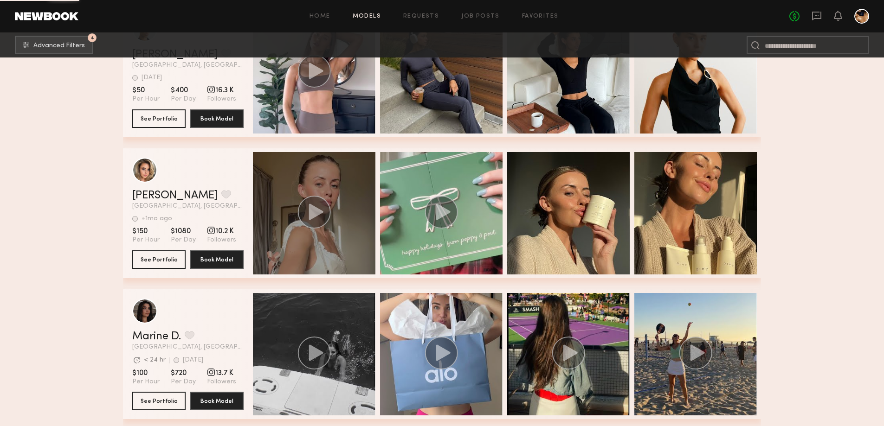
click at [311, 214] on icon "grid" at bounding box center [316, 212] width 14 height 16
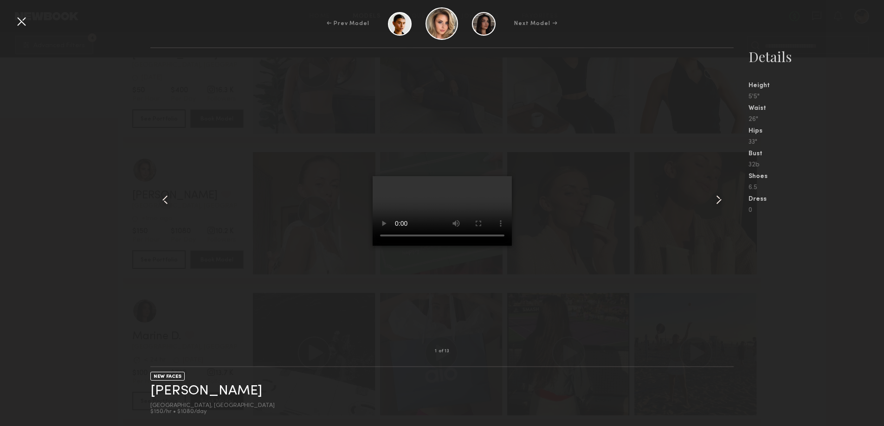
click at [23, 21] on div at bounding box center [21, 21] width 15 height 15
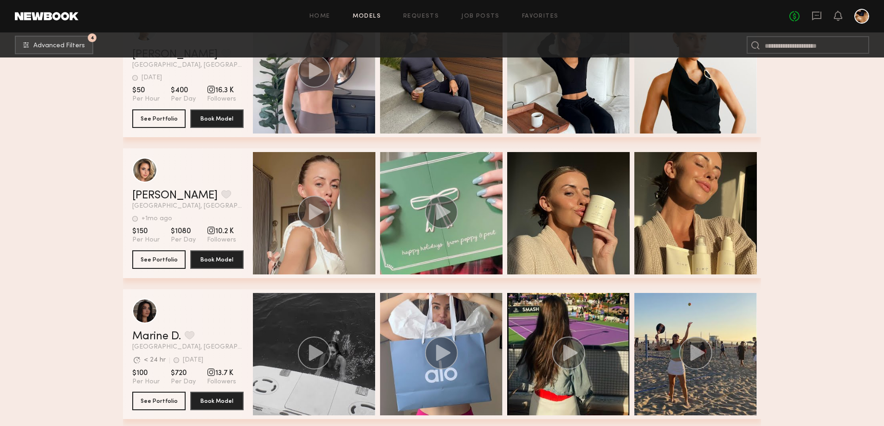
click at [224, 196] on div "Jorgen M. Favorite" at bounding box center [187, 195] width 111 height 11
click at [167, 260] on button "See Portfolio" at bounding box center [158, 259] width 53 height 19
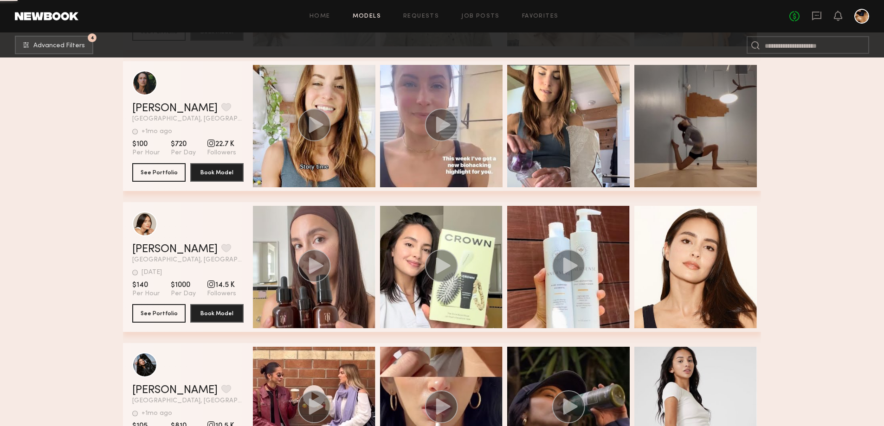
scroll to position [19660, 0]
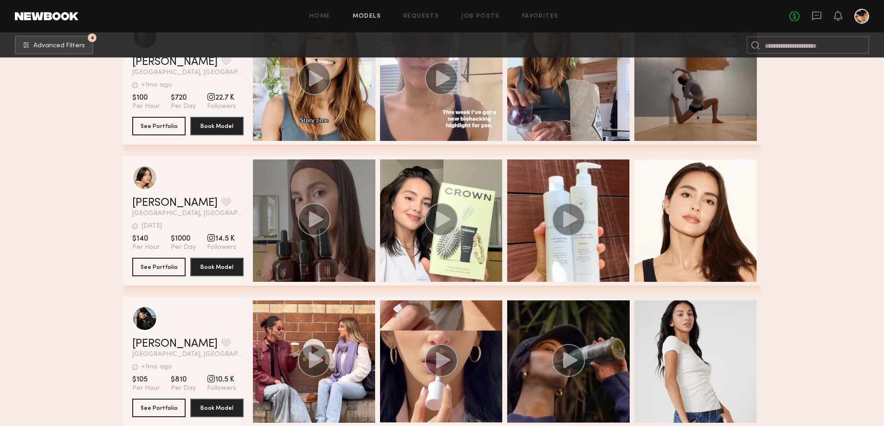
click at [317, 218] on circle "grid" at bounding box center [314, 219] width 33 height 33
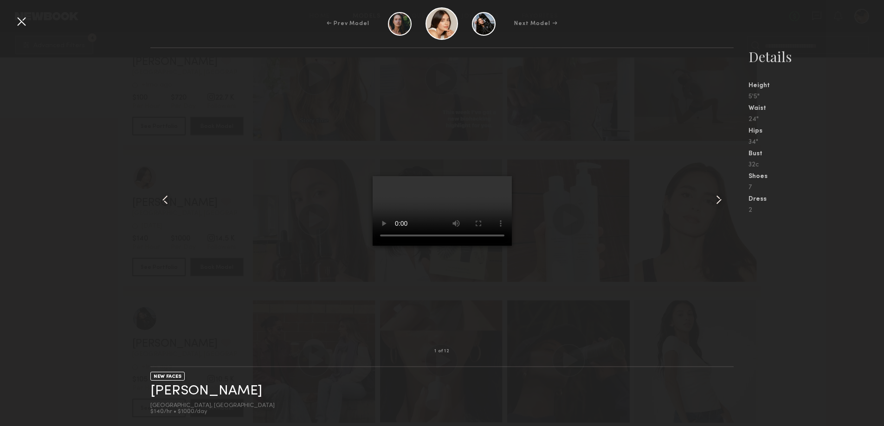
click at [791, 302] on nb-gallery-model-stats "Details Height 5'5" Waist 24" Hips 34" Bust 32c Shoes 7 Dress 2" at bounding box center [808, 236] width 150 height 379
drag, startPoint x: 18, startPoint y: 13, endPoint x: 29, endPoint y: 28, distance: 18.5
click at [18, 14] on div "← Prev Model Next Model → 1 of 12 NEW FACES Melanie R. Los Angeles, CA $140/hr …" at bounding box center [442, 213] width 884 height 426
click at [22, 19] on div at bounding box center [21, 21] width 15 height 15
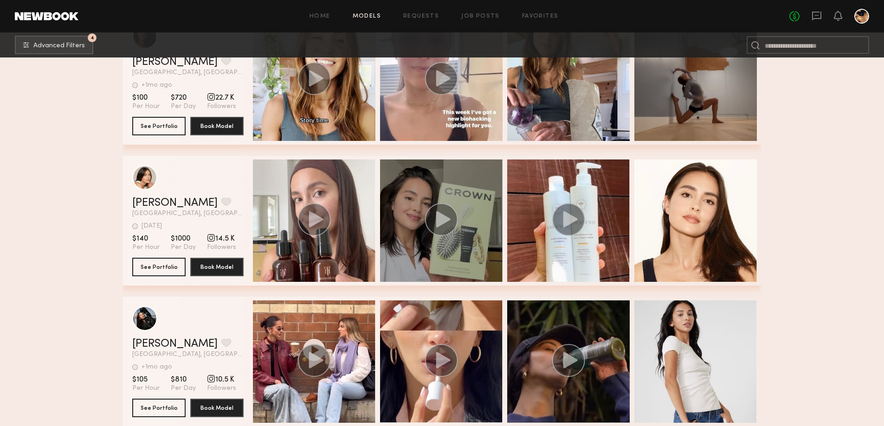
click at [440, 224] on icon "grid" at bounding box center [443, 219] width 14 height 16
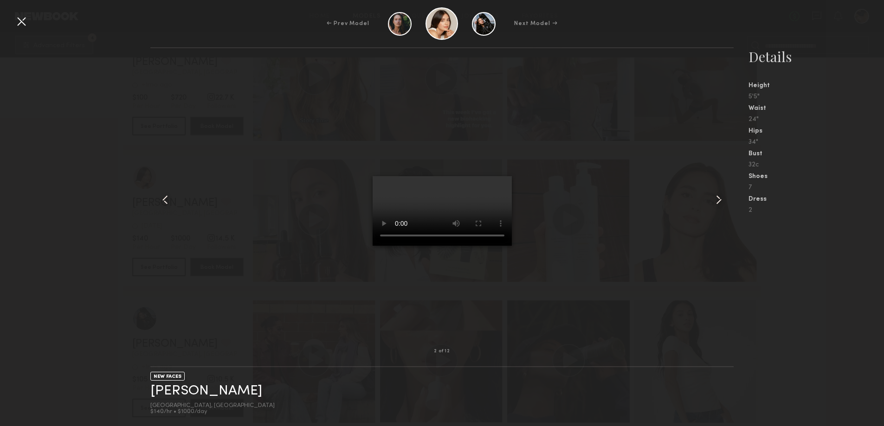
click at [789, 306] on nb-gallery-model-stats "Details Height 5'5" Waist 24" Hips 34" Bust 32c Shoes 7 Dress 2" at bounding box center [808, 236] width 150 height 379
click at [14, 13] on div "← Prev Model Next Model →" at bounding box center [442, 23] width 884 height 32
click at [16, 23] on div at bounding box center [21, 21] width 15 height 15
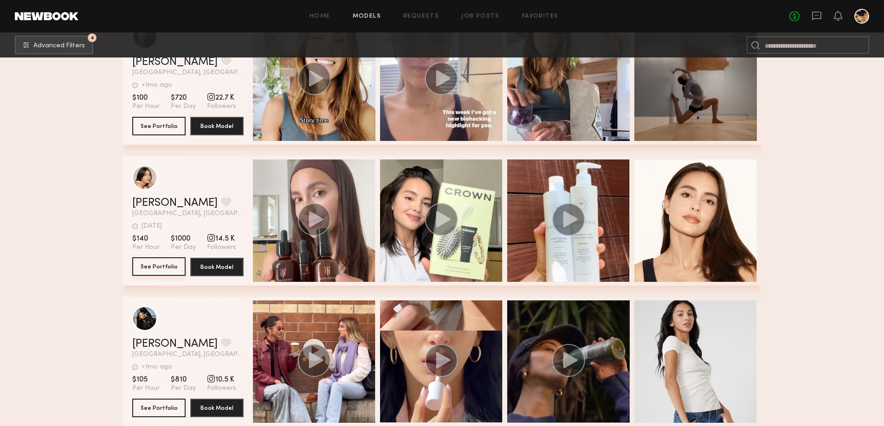
click at [154, 275] on button "See Portfolio" at bounding box center [158, 266] width 53 height 19
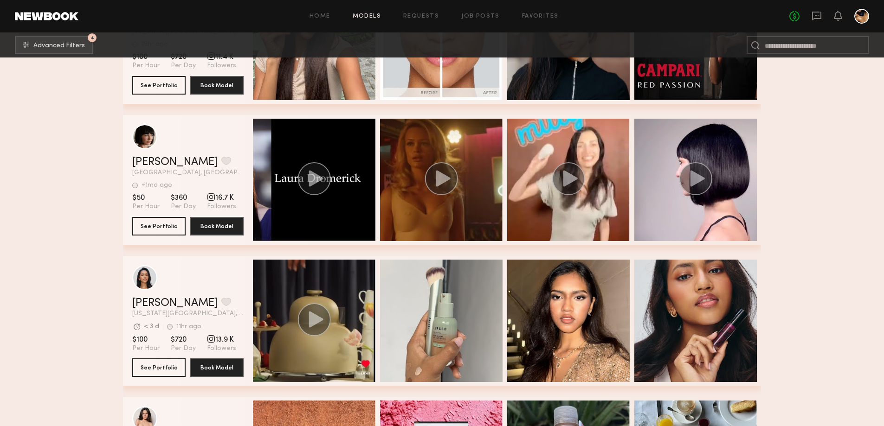
scroll to position [20263, 0]
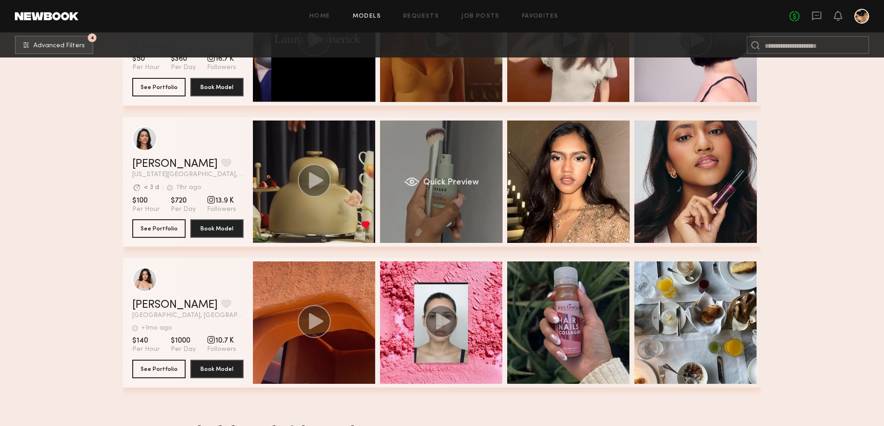
click at [453, 205] on div "Quick Preview" at bounding box center [441, 182] width 122 height 122
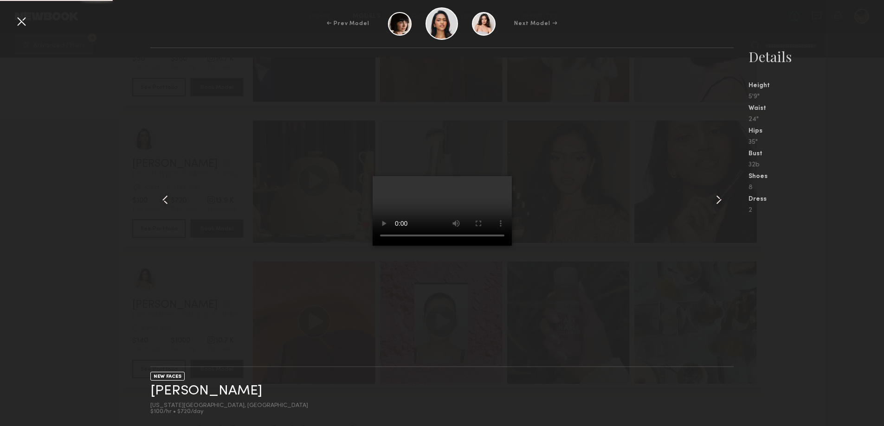
click at [22, 19] on div at bounding box center [21, 21] width 15 height 15
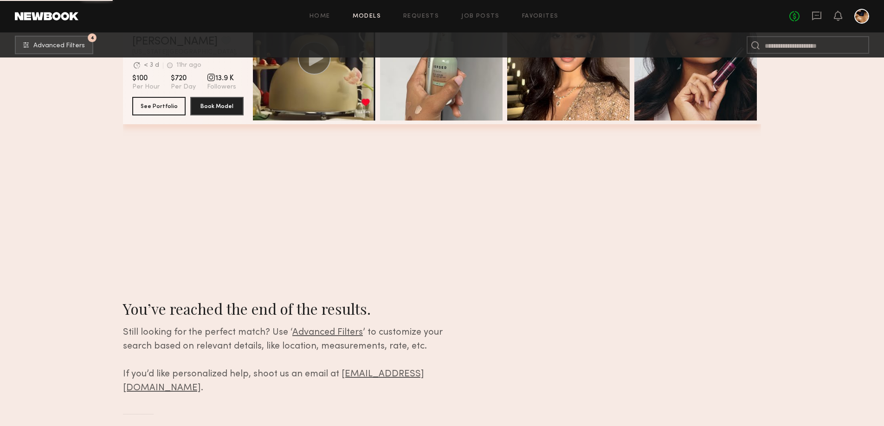
scroll to position [19597, 0]
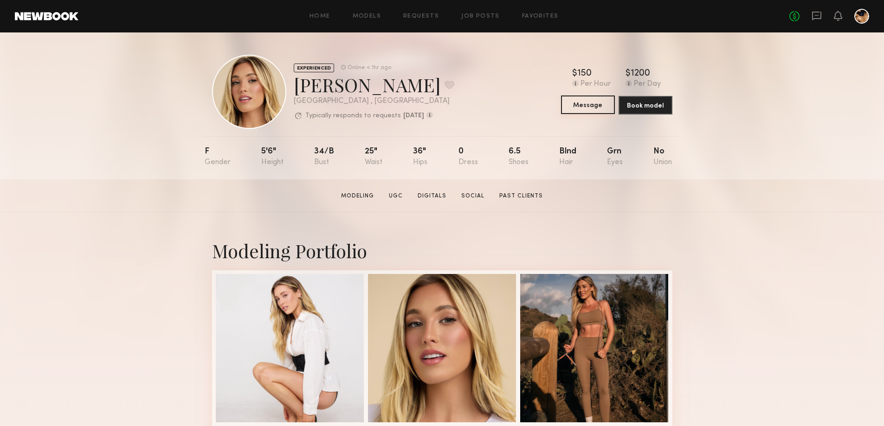
click at [597, 109] on button "Message" at bounding box center [588, 105] width 54 height 19
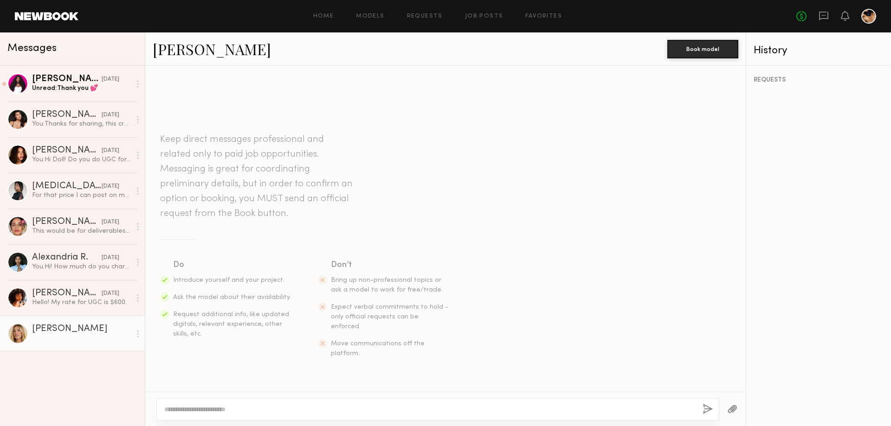
click at [227, 409] on textarea at bounding box center [429, 409] width 531 height 9
type textarea "**********"
click at [708, 410] on button "button" at bounding box center [707, 410] width 10 height 12
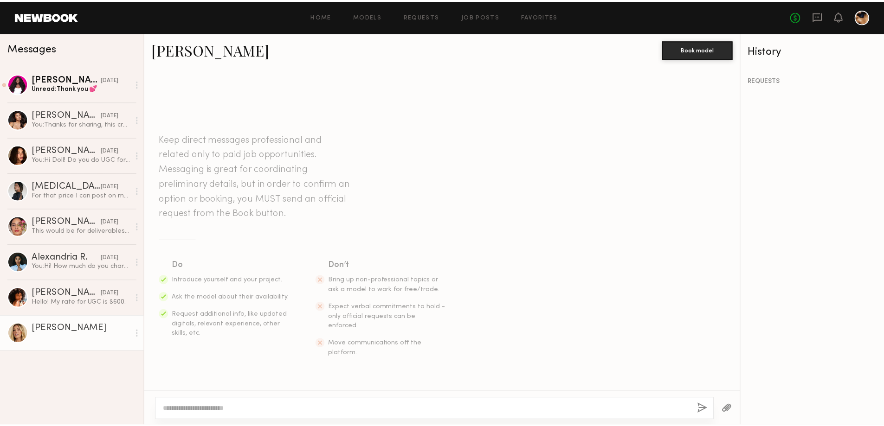
scroll to position [62, 0]
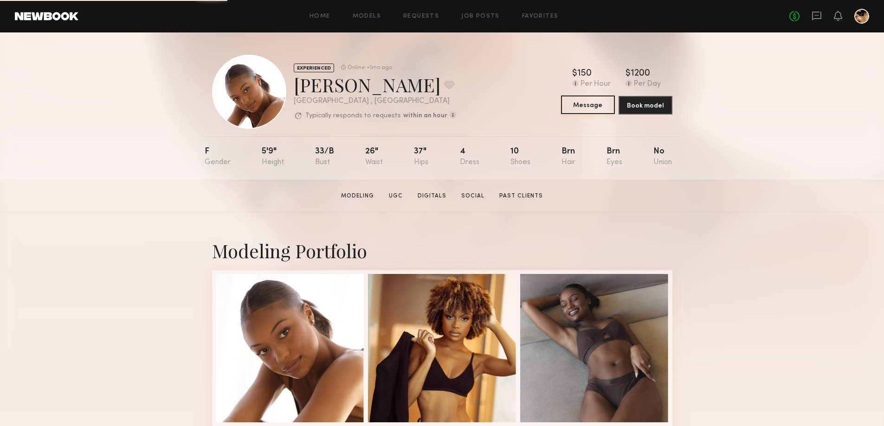
click at [600, 107] on button "Message" at bounding box center [588, 105] width 54 height 19
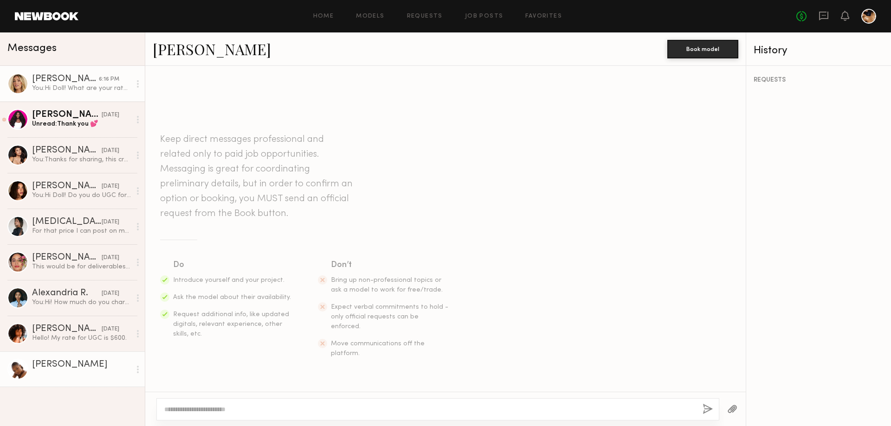
click at [52, 83] on div "[PERSON_NAME]" at bounding box center [65, 79] width 67 height 9
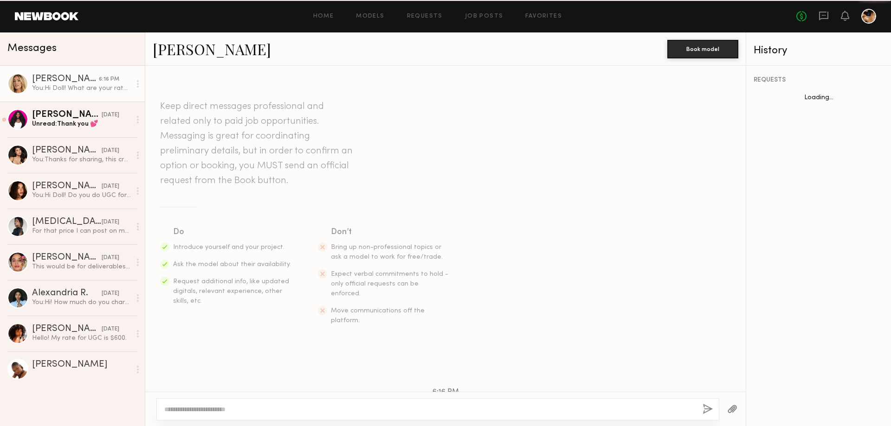
scroll to position [62, 0]
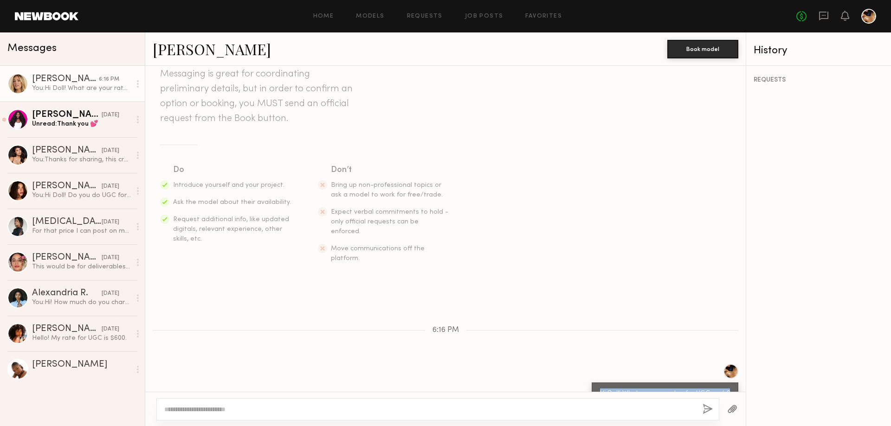
drag, startPoint x: 726, startPoint y: 372, endPoint x: 593, endPoint y: 377, distance: 133.7
click at [593, 383] on div "Hi Doll! What are your rates for UGC reels?" at bounding box center [664, 394] width 147 height 22
copy div "Hi Doll! What are your rates for UGC reels?"
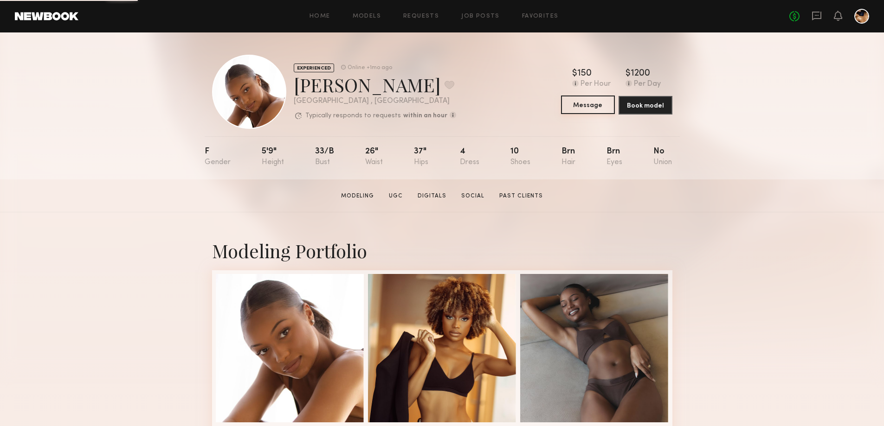
click at [588, 101] on button "Message" at bounding box center [588, 105] width 54 height 19
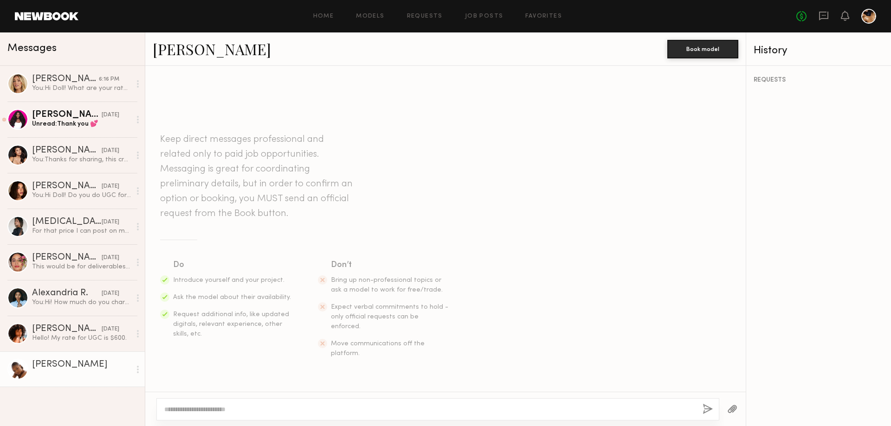
click at [275, 405] on textarea at bounding box center [429, 409] width 531 height 9
type textarea "**********"
click at [711, 408] on button "button" at bounding box center [707, 410] width 10 height 12
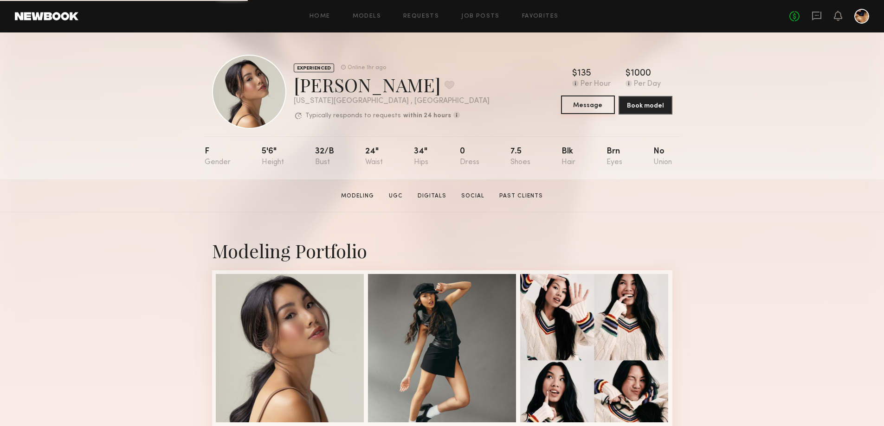
click at [591, 112] on button "Message" at bounding box center [588, 105] width 54 height 19
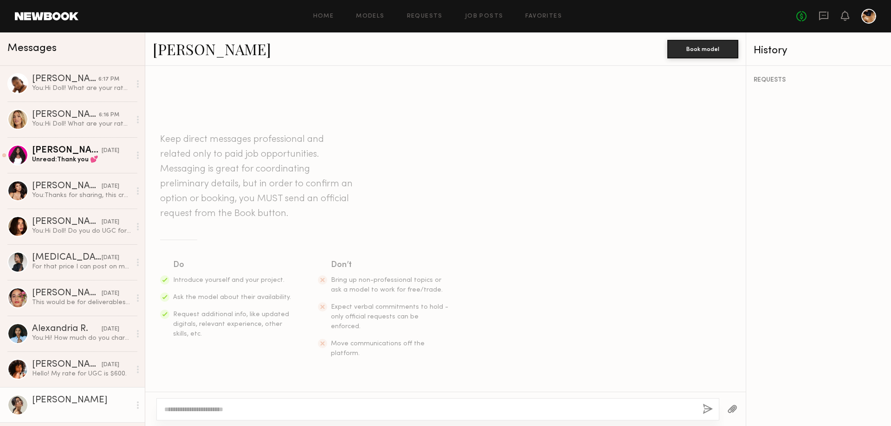
click at [340, 411] on textarea at bounding box center [429, 409] width 531 height 9
type textarea "**********"
click at [711, 407] on button "button" at bounding box center [707, 410] width 10 height 12
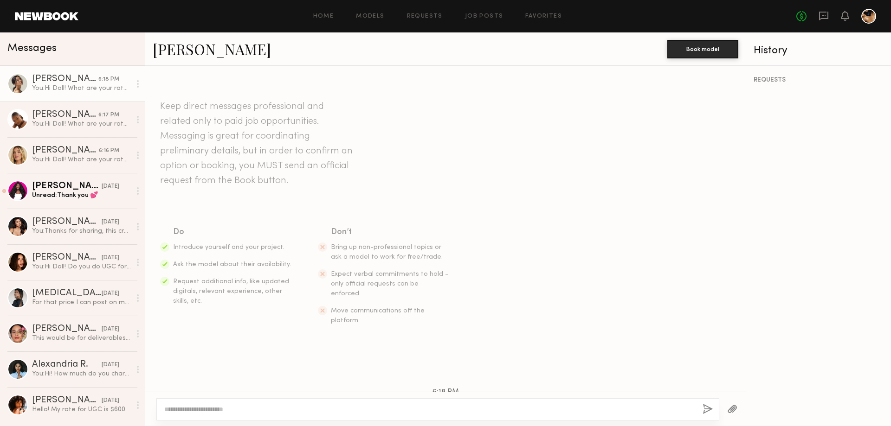
scroll to position [62, 0]
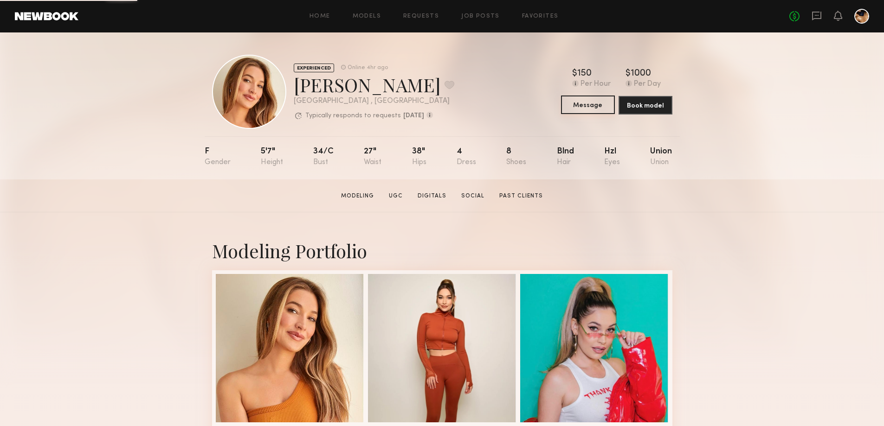
click at [586, 102] on button "Message" at bounding box center [588, 105] width 54 height 19
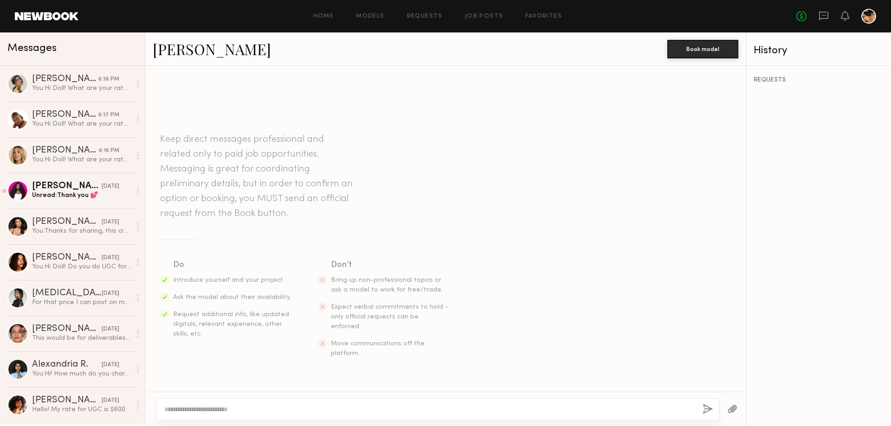
click at [266, 409] on textarea at bounding box center [429, 409] width 531 height 9
type textarea "**********"
click at [702, 406] on div "**********" at bounding box center [437, 409] width 563 height 22
click at [709, 407] on button "button" at bounding box center [707, 410] width 10 height 12
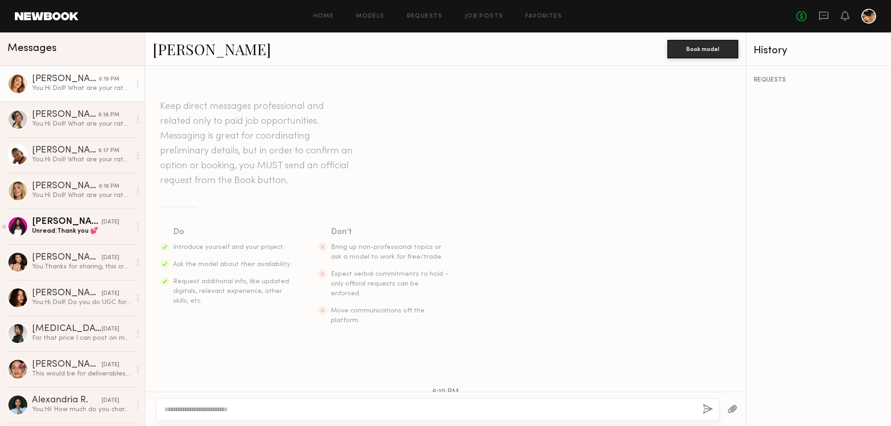
scroll to position [62, 0]
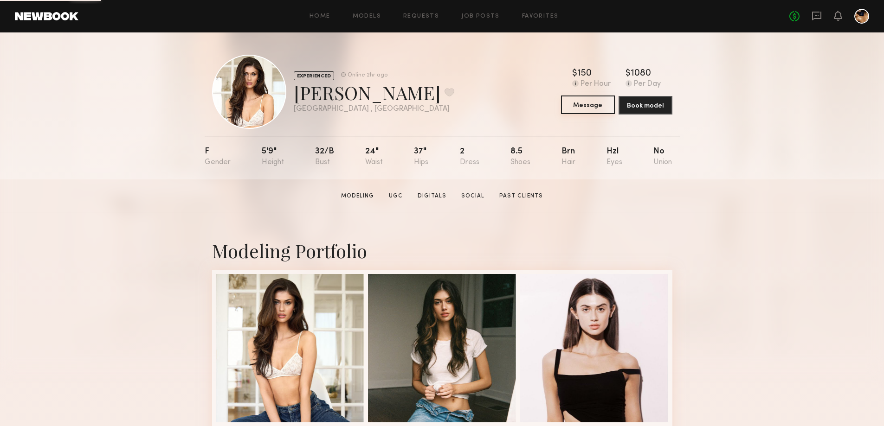
click at [600, 105] on button "Message" at bounding box center [588, 105] width 54 height 19
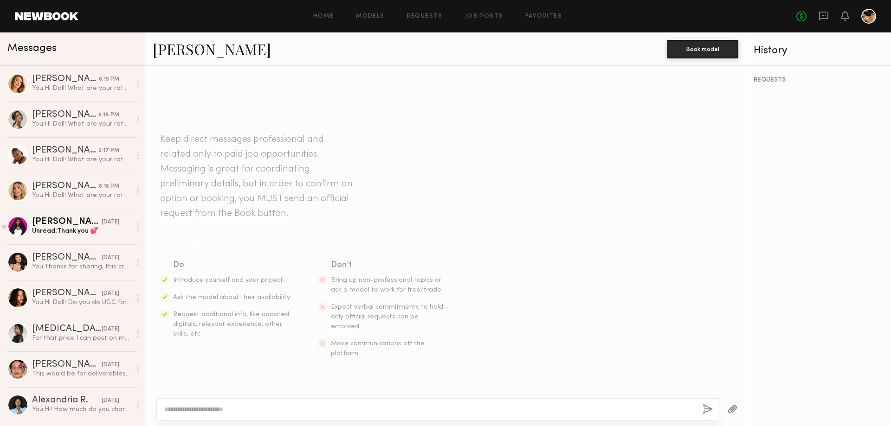
click at [357, 410] on textarea at bounding box center [429, 409] width 531 height 9
type textarea "**********"
click at [705, 408] on button "button" at bounding box center [707, 410] width 10 height 12
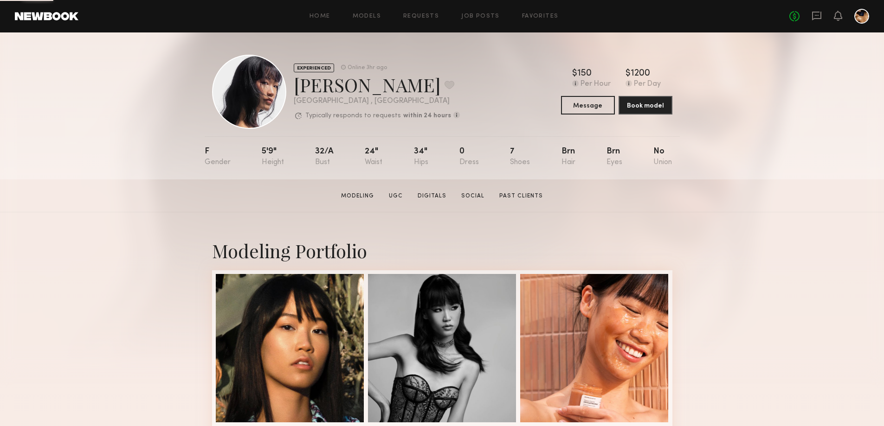
click at [393, 193] on section "Aileen C. Modeling UGC Digitals Social Past Clients Message Book Model" at bounding box center [442, 195] width 884 height 33
click at [395, 200] on link "UGC" at bounding box center [395, 196] width 21 height 8
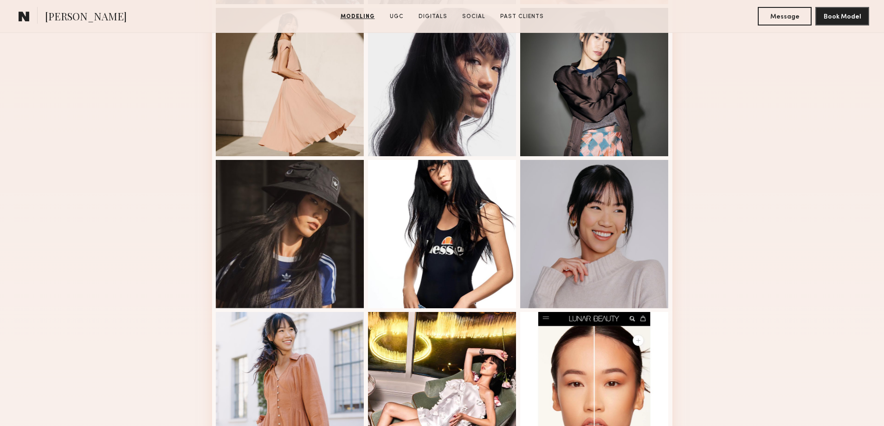
scroll to position [418, 0]
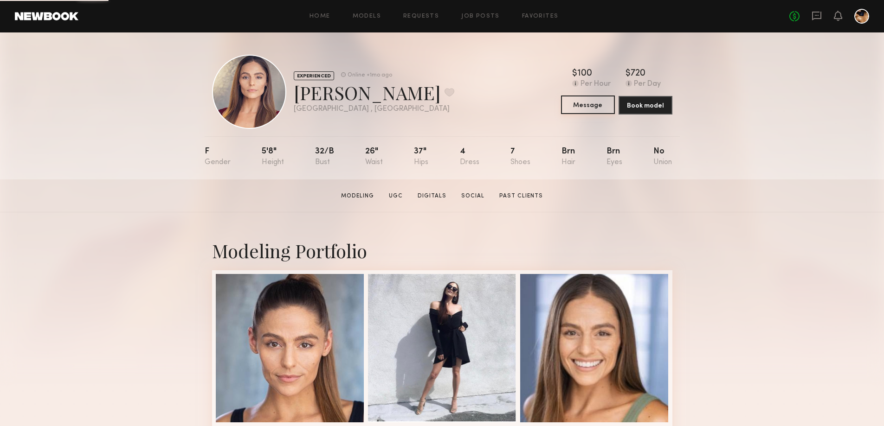
click at [595, 109] on button "Message" at bounding box center [588, 105] width 54 height 19
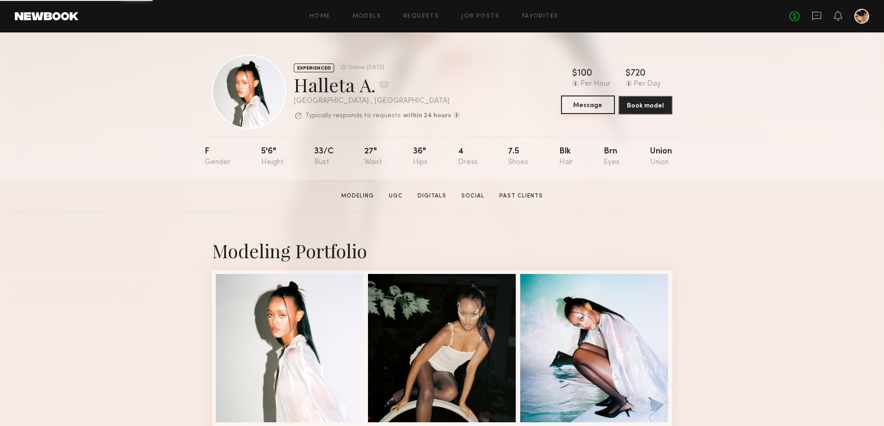
click at [596, 109] on button "Message" at bounding box center [588, 105] width 54 height 19
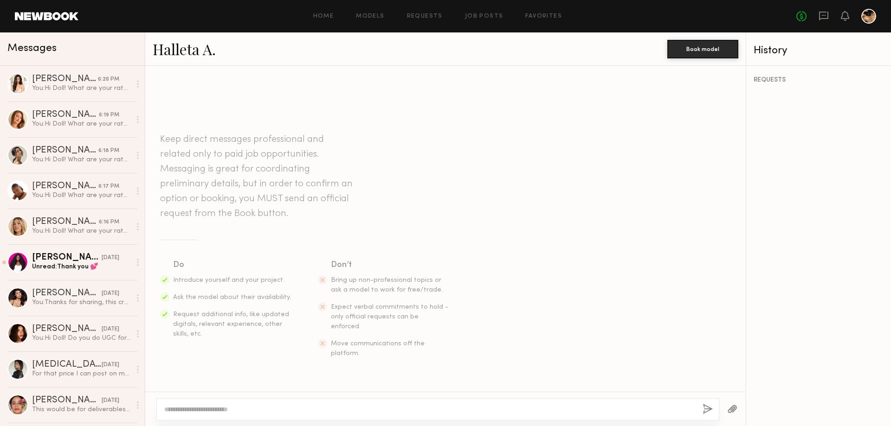
click at [286, 406] on textarea at bounding box center [429, 409] width 531 height 9
type textarea "**********"
click at [708, 409] on button "button" at bounding box center [707, 410] width 10 height 12
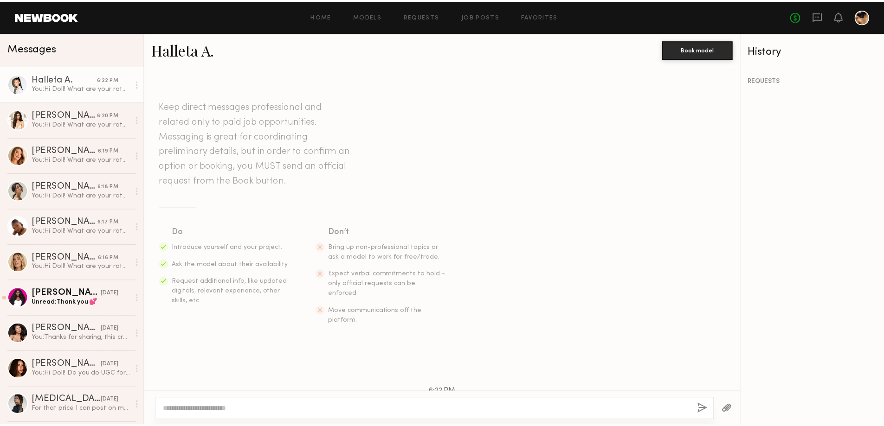
scroll to position [62, 0]
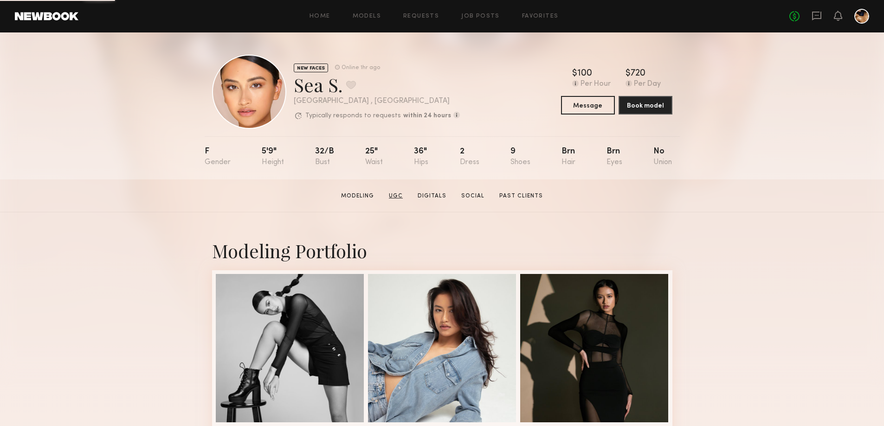
click at [397, 200] on link "UGC" at bounding box center [395, 196] width 21 height 8
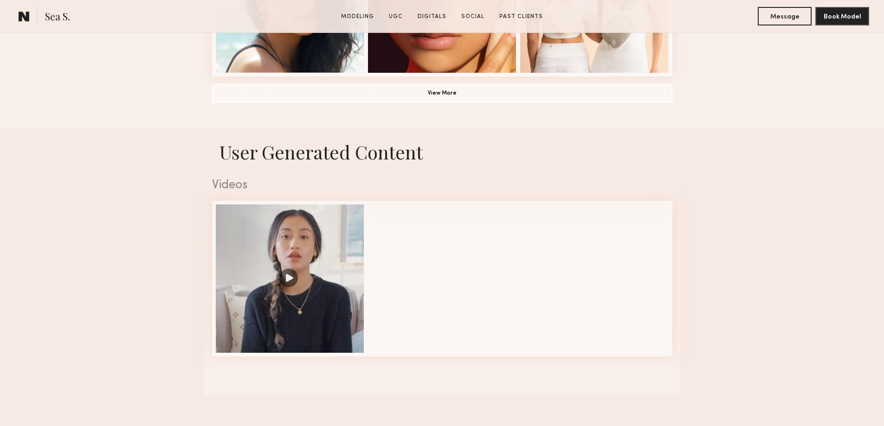
scroll to position [882, 0]
